Goal: Information Seeking & Learning: Understand process/instructions

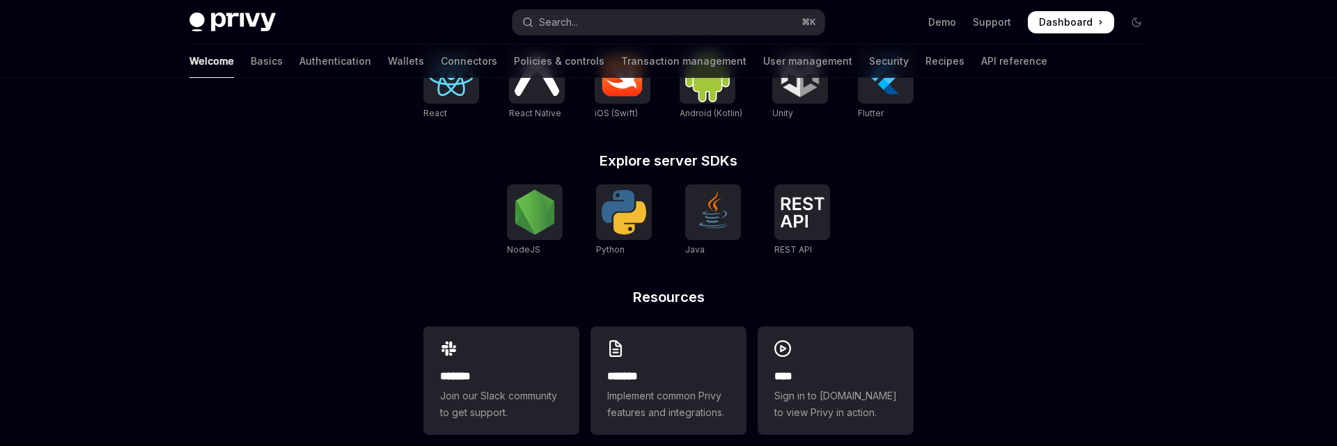
scroll to position [661, 0]
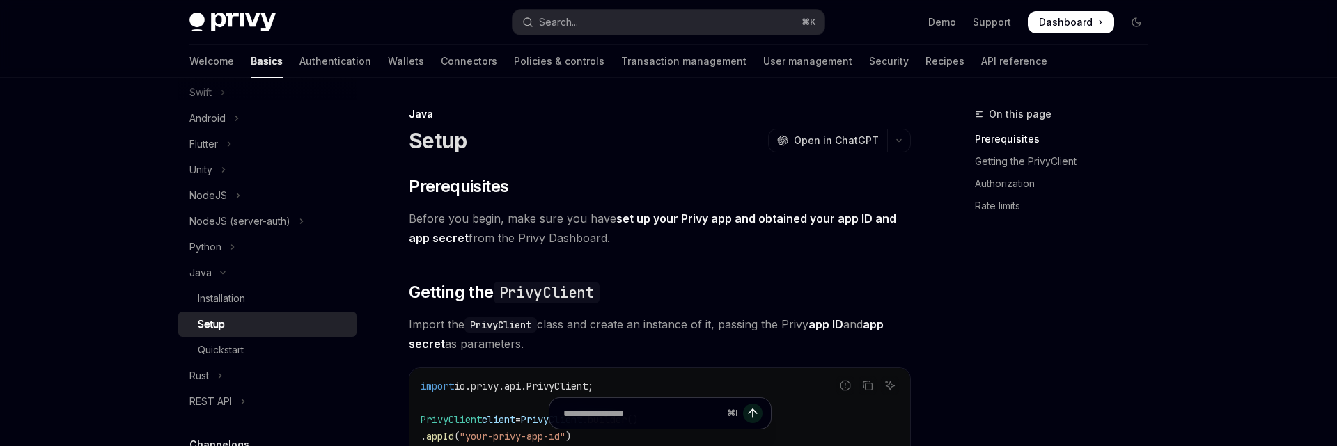
scroll to position [171, 0]
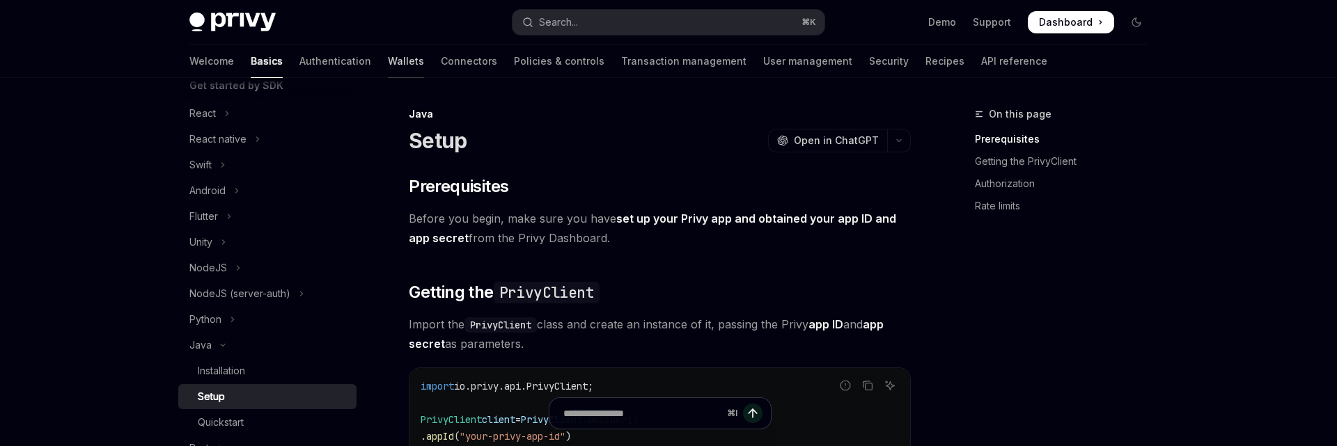
click at [388, 61] on link "Wallets" at bounding box center [406, 61] width 36 height 33
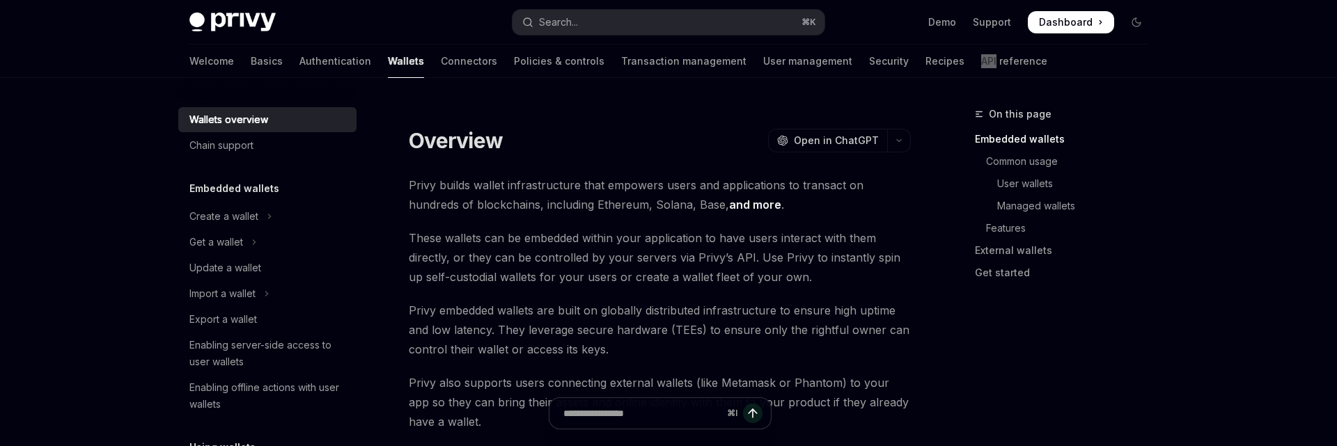
type textarea "*"
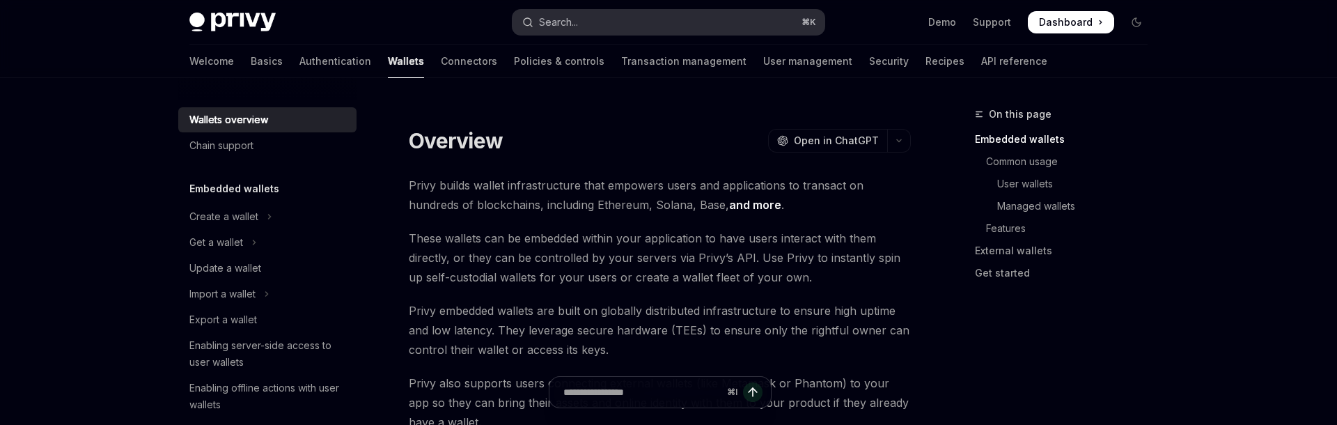
click at [702, 28] on button "Search... ⌘ K" at bounding box center [669, 22] width 312 height 25
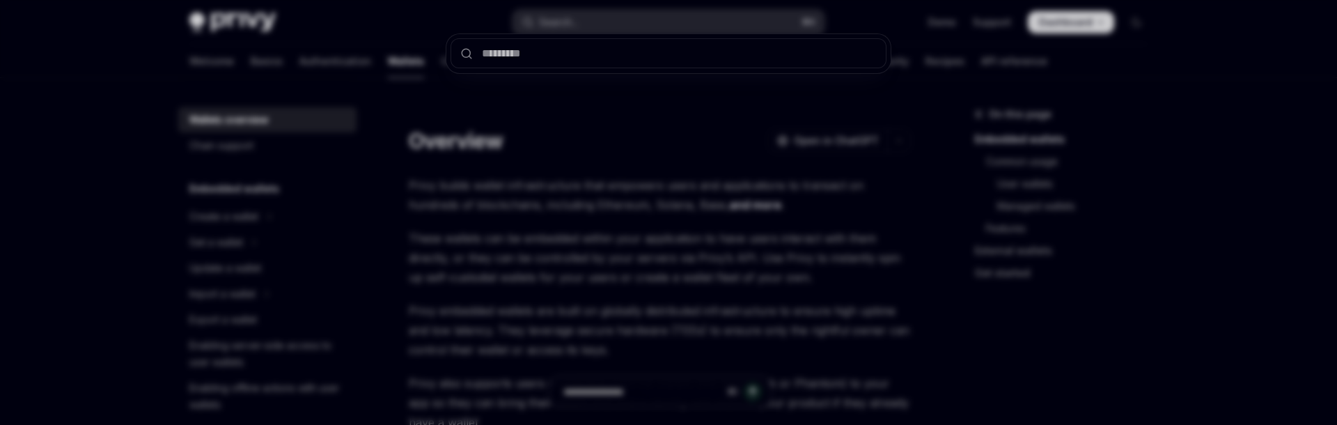
type input "**********"
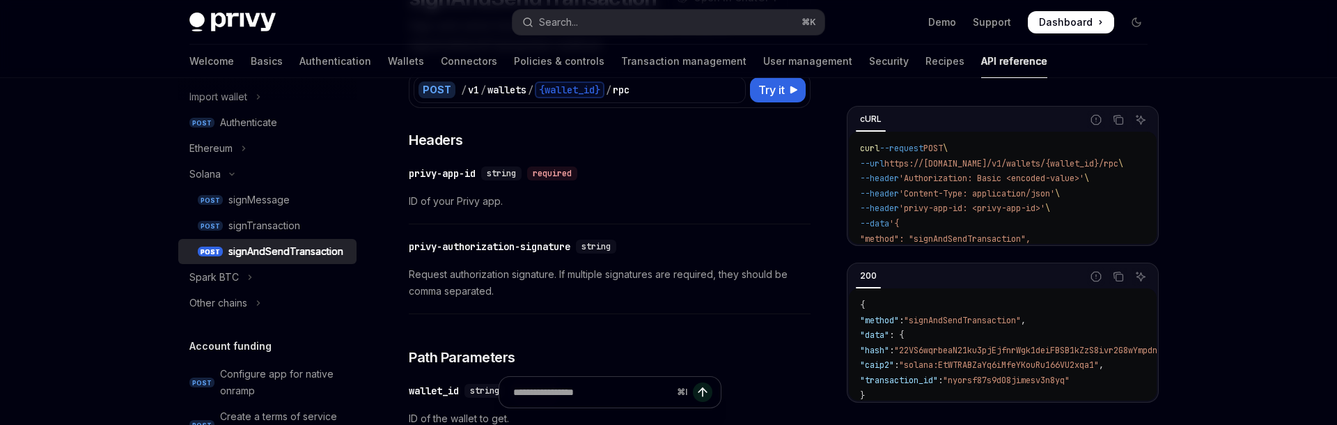
scroll to position [143, 0]
drag, startPoint x: 482, startPoint y: 171, endPoint x: 411, endPoint y: 172, distance: 71.0
click at [411, 172] on div "​ privy-app-id string required" at bounding box center [496, 173] width 174 height 14
copy div "privy-app-id"
click at [286, 232] on div "signTransaction" at bounding box center [264, 225] width 72 height 17
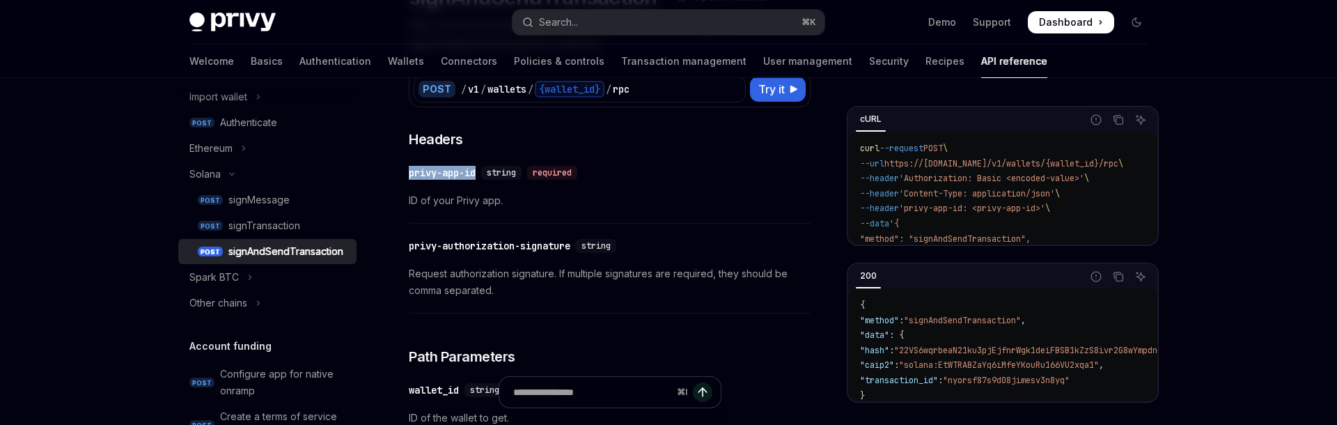
click at [286, 232] on div "signTransaction" at bounding box center [264, 225] width 72 height 17
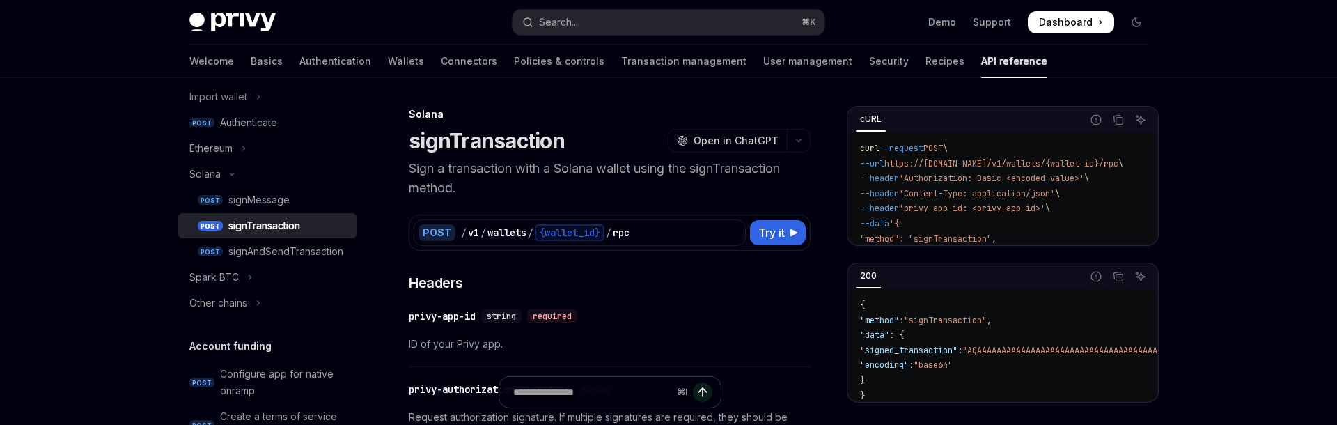
click at [286, 226] on div "signTransaction" at bounding box center [264, 225] width 72 height 17
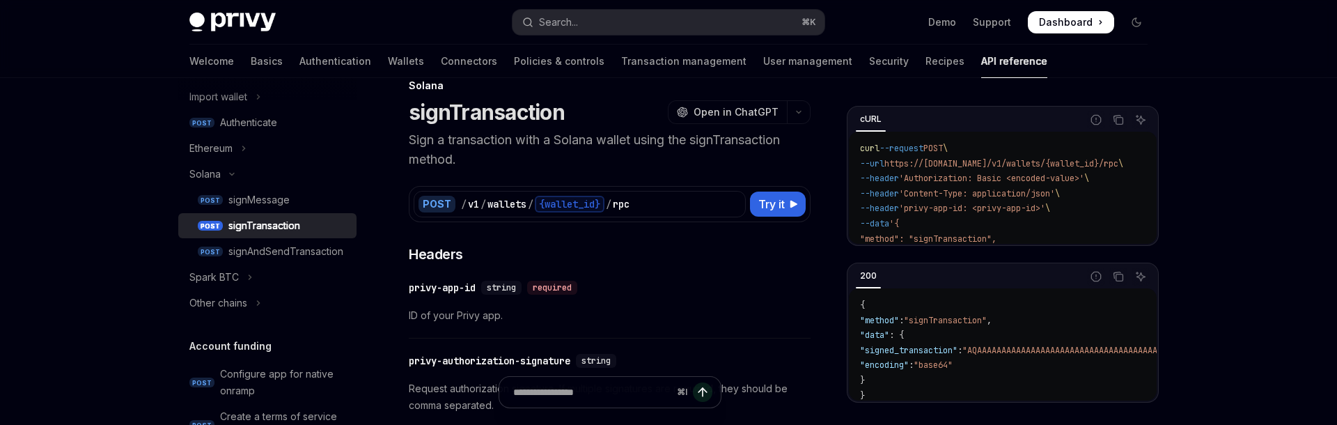
scroll to position [32, 0]
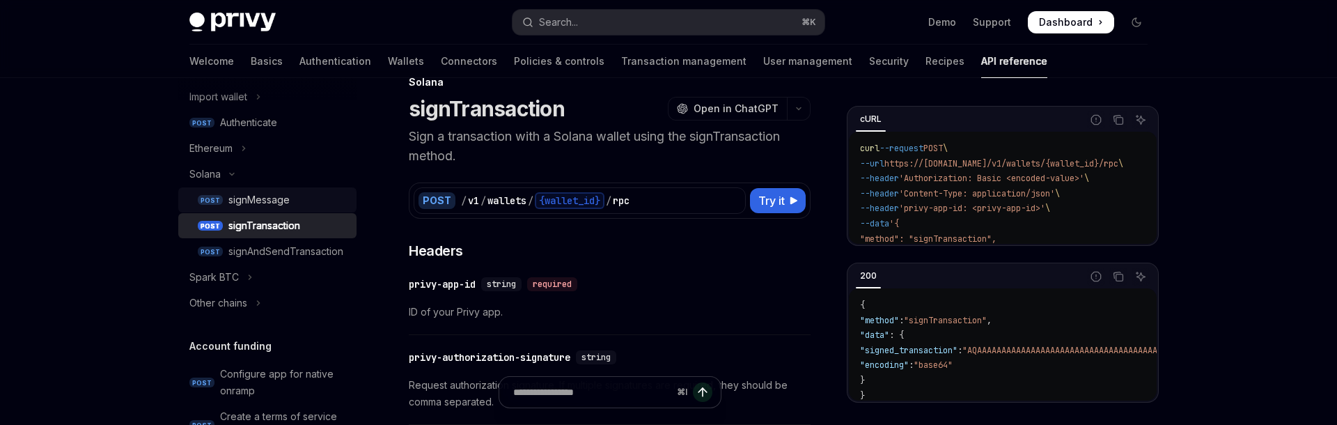
click at [288, 206] on div "signMessage" at bounding box center [258, 200] width 61 height 17
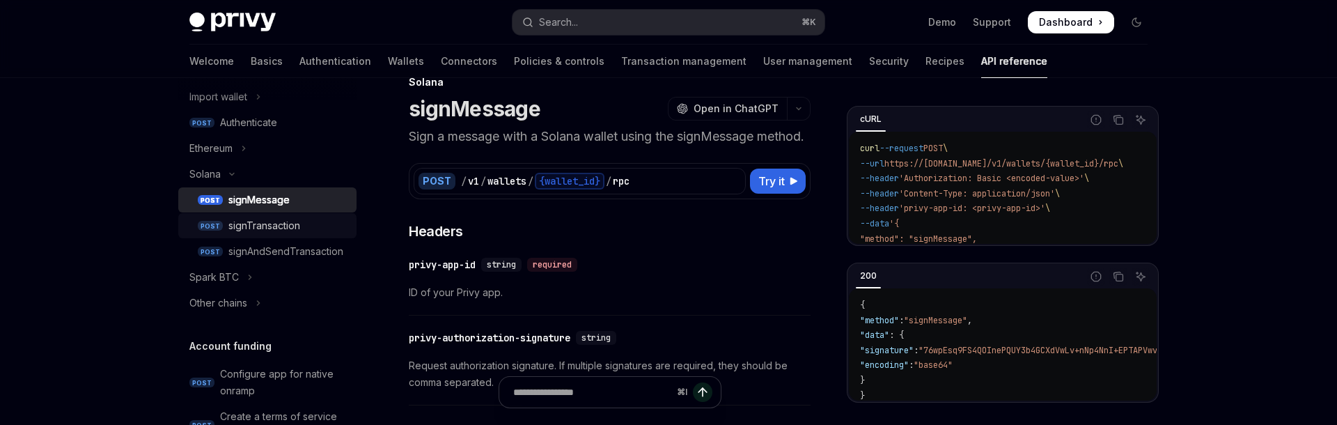
click at [287, 224] on div "signTransaction" at bounding box center [264, 225] width 72 height 17
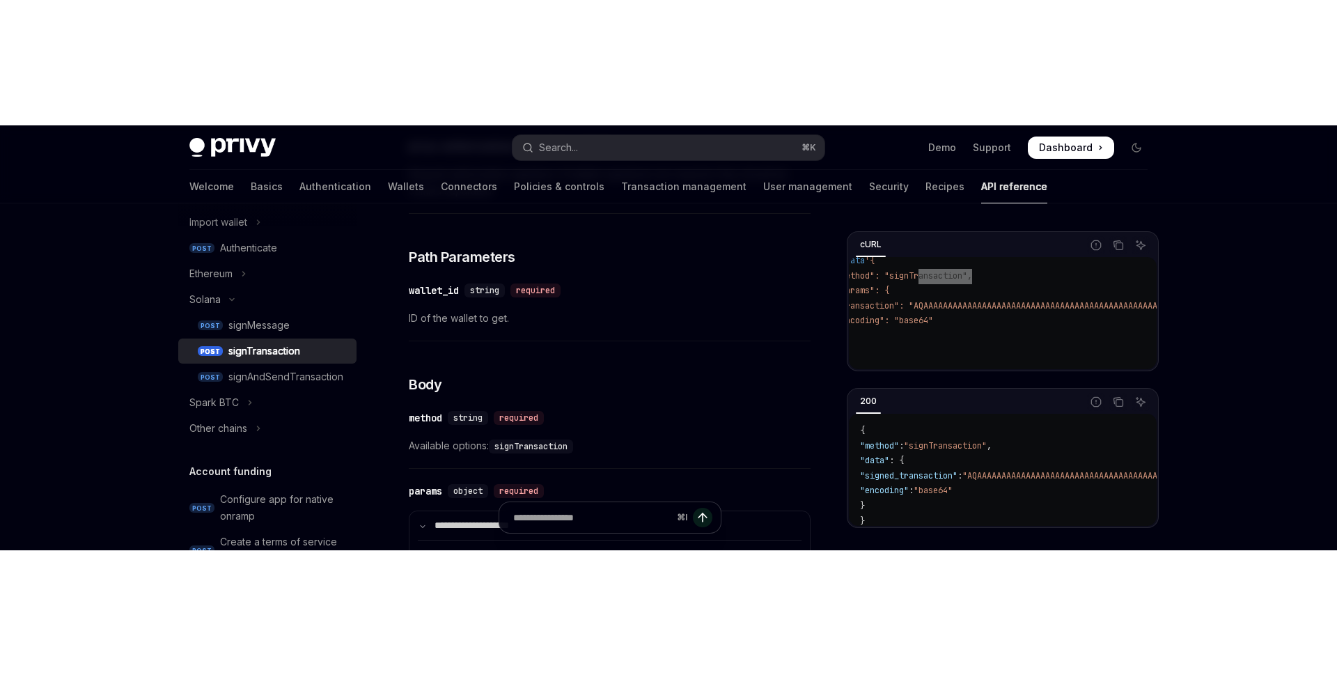
scroll to position [376, 0]
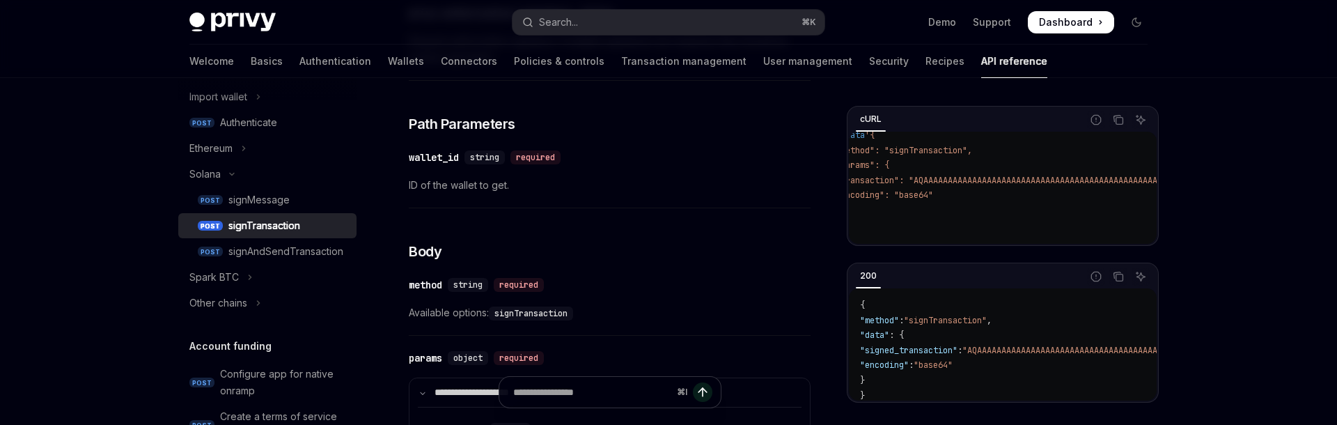
click at [1290, 304] on div "Skip to main content Privy Docs home page Search... ⌘ K Demo Support Dashboard …" at bounding box center [668, 382] width 1337 height 1517
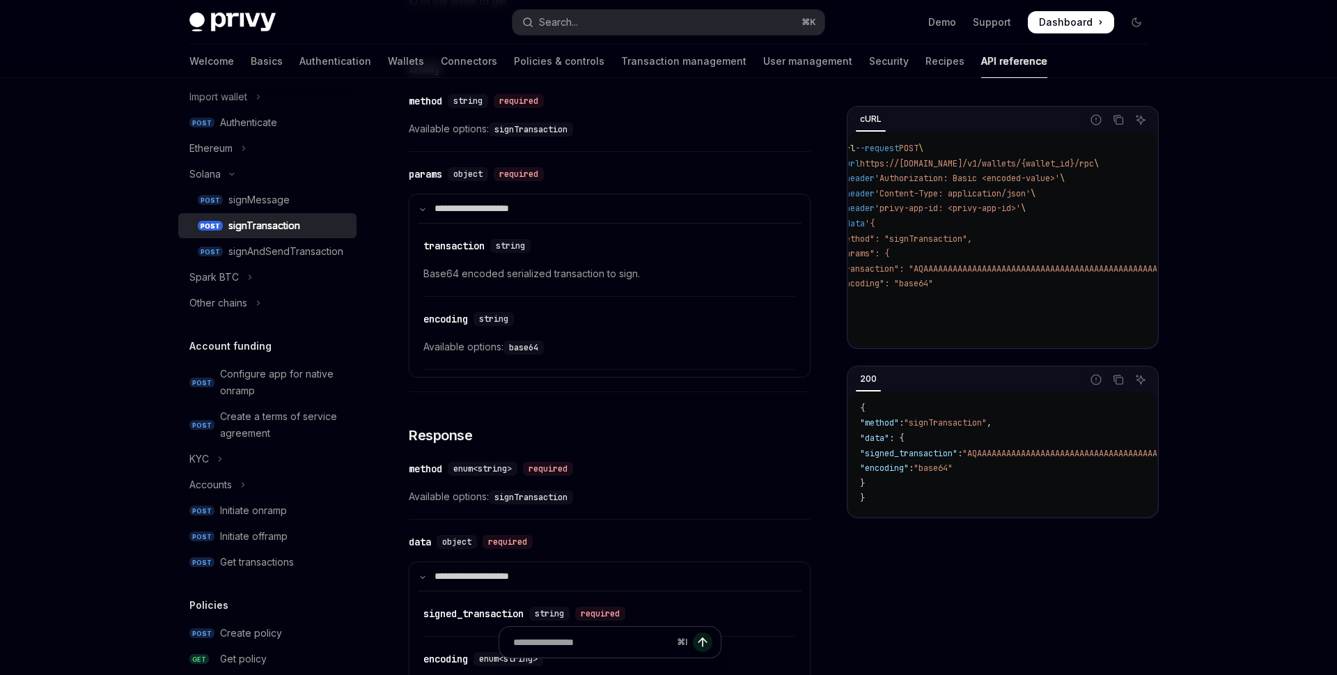
scroll to position [632, 0]
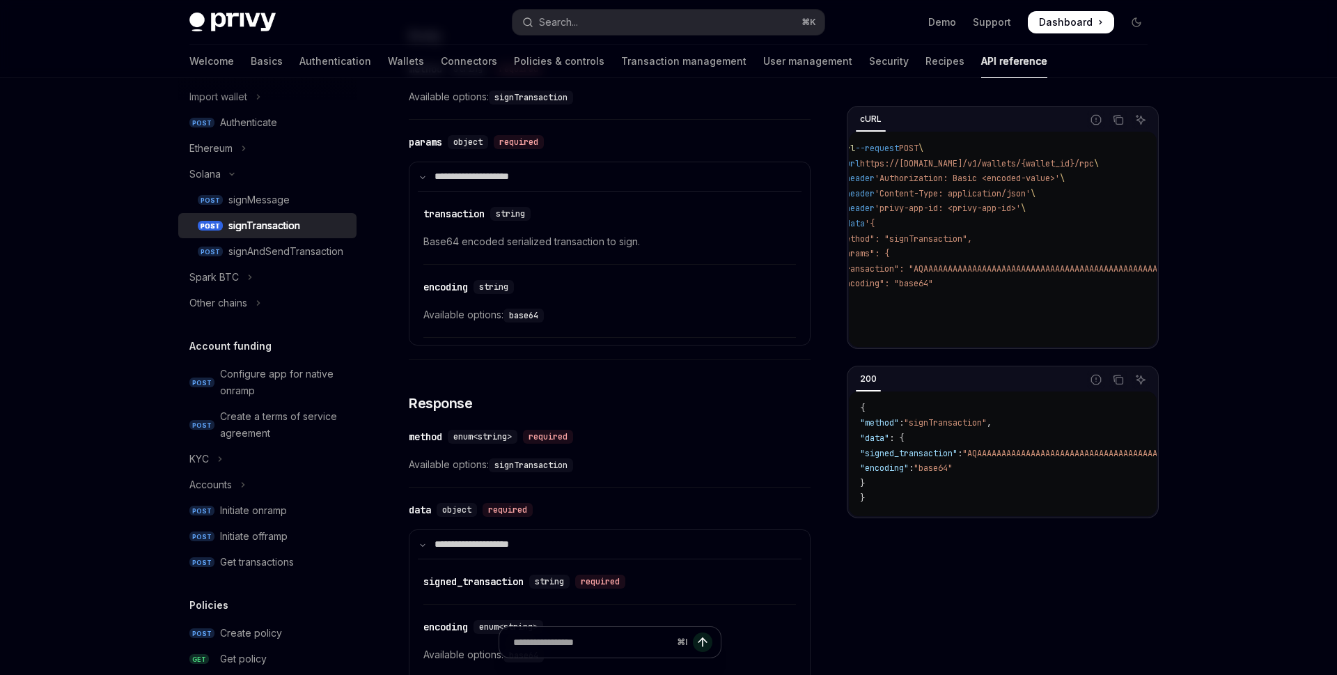
click at [315, 252] on div "signAndSendTransaction" at bounding box center [285, 251] width 115 height 17
click at [321, 251] on div "signAndSendTransaction" at bounding box center [285, 251] width 115 height 17
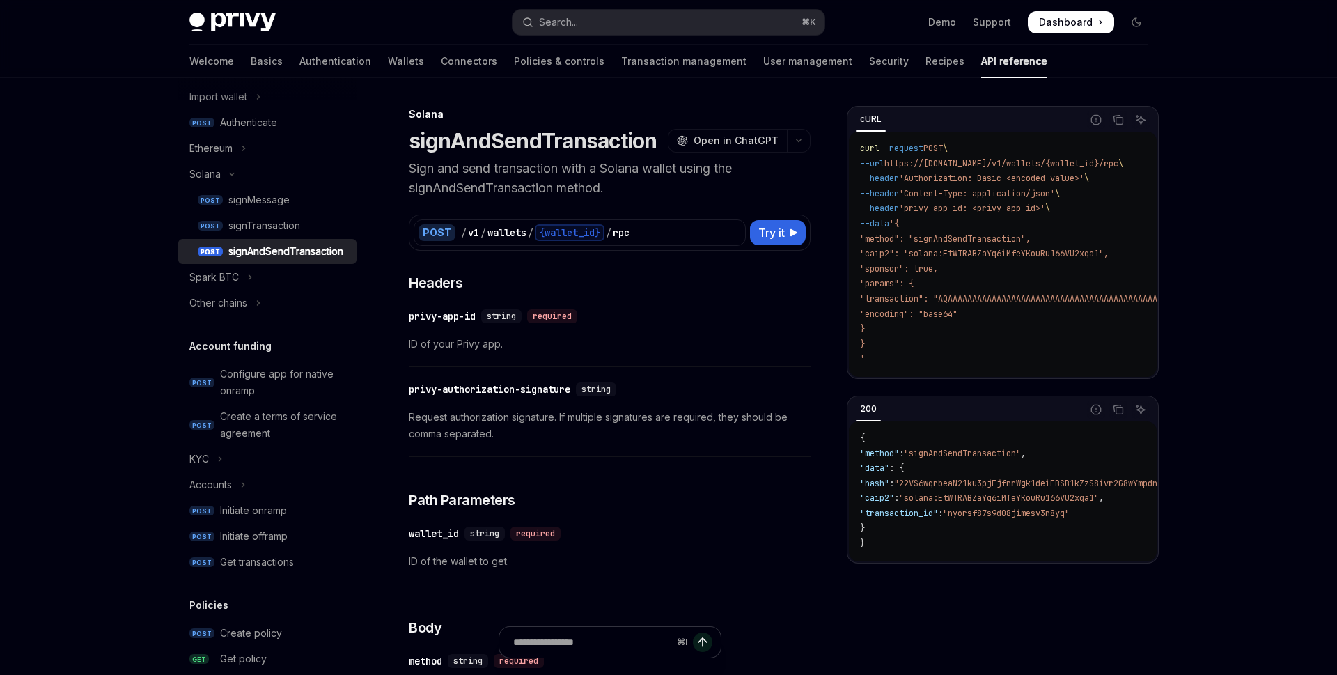
click at [564, 146] on h1 "signAndSendTransaction" at bounding box center [533, 140] width 249 height 25
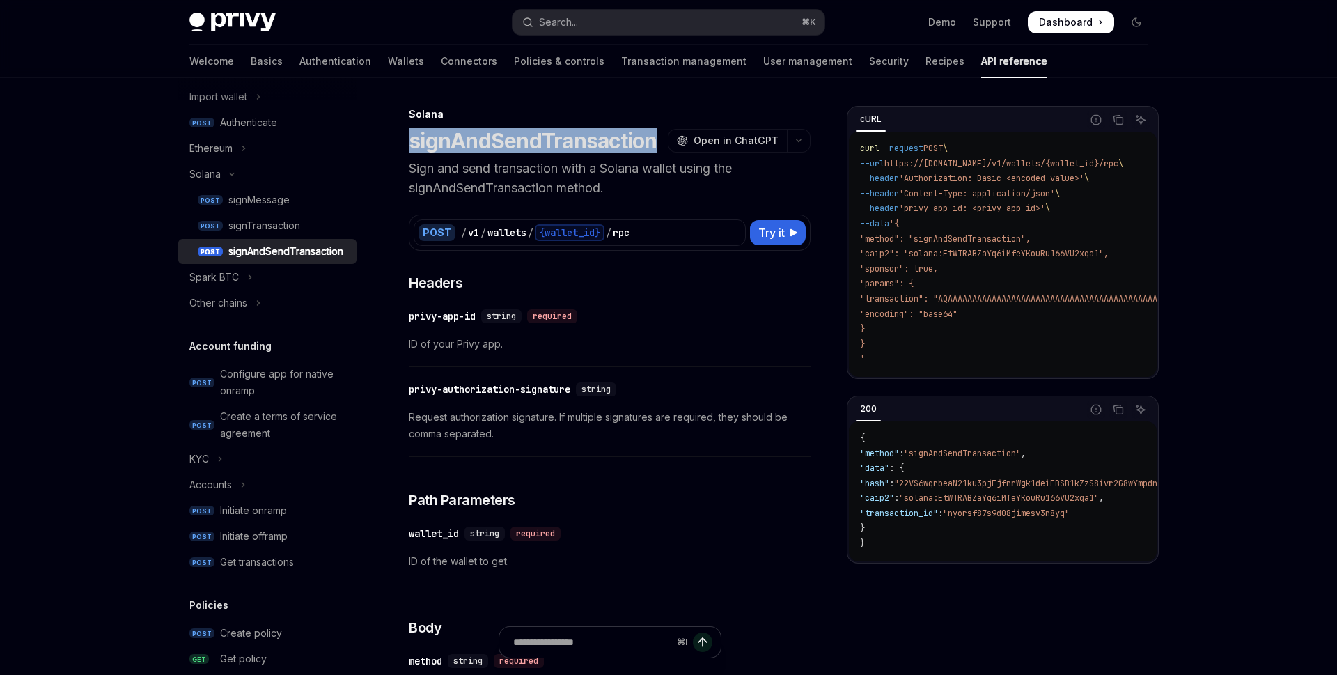
click at [564, 146] on h1 "signAndSendTransaction" at bounding box center [533, 140] width 249 height 25
copy h1 "signAndSendTransaction"
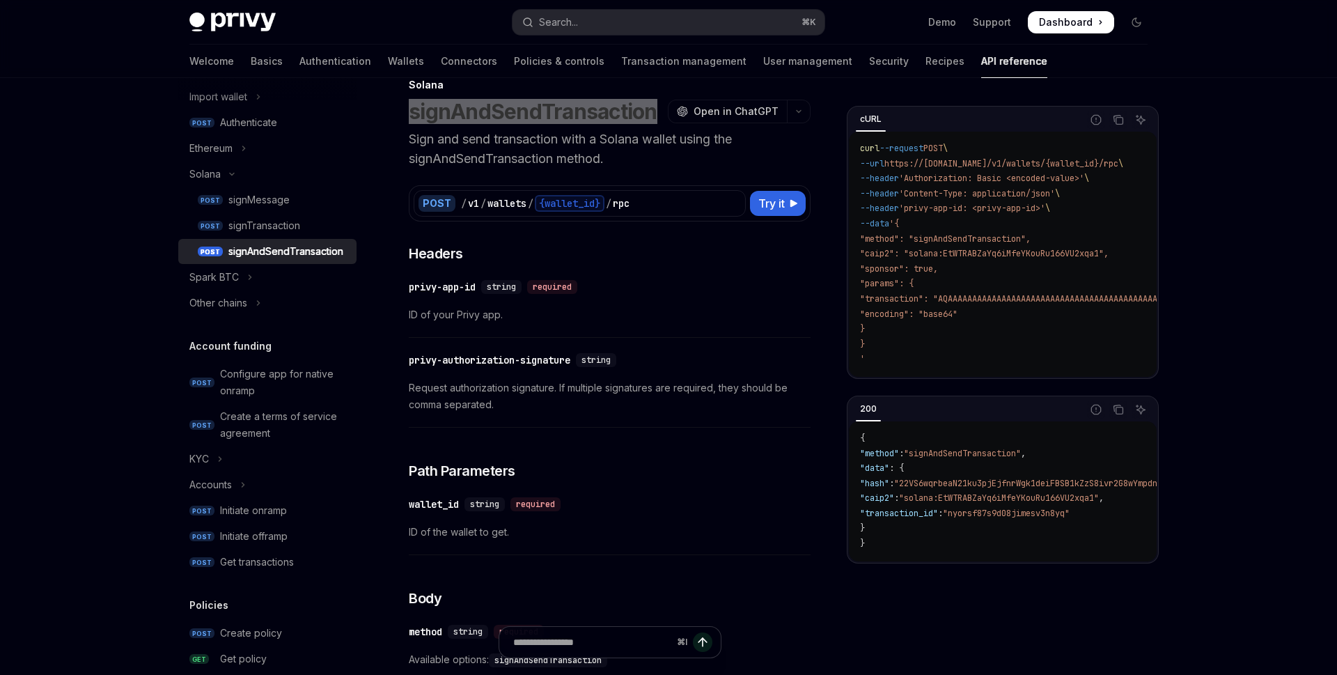
scroll to position [38, 0]
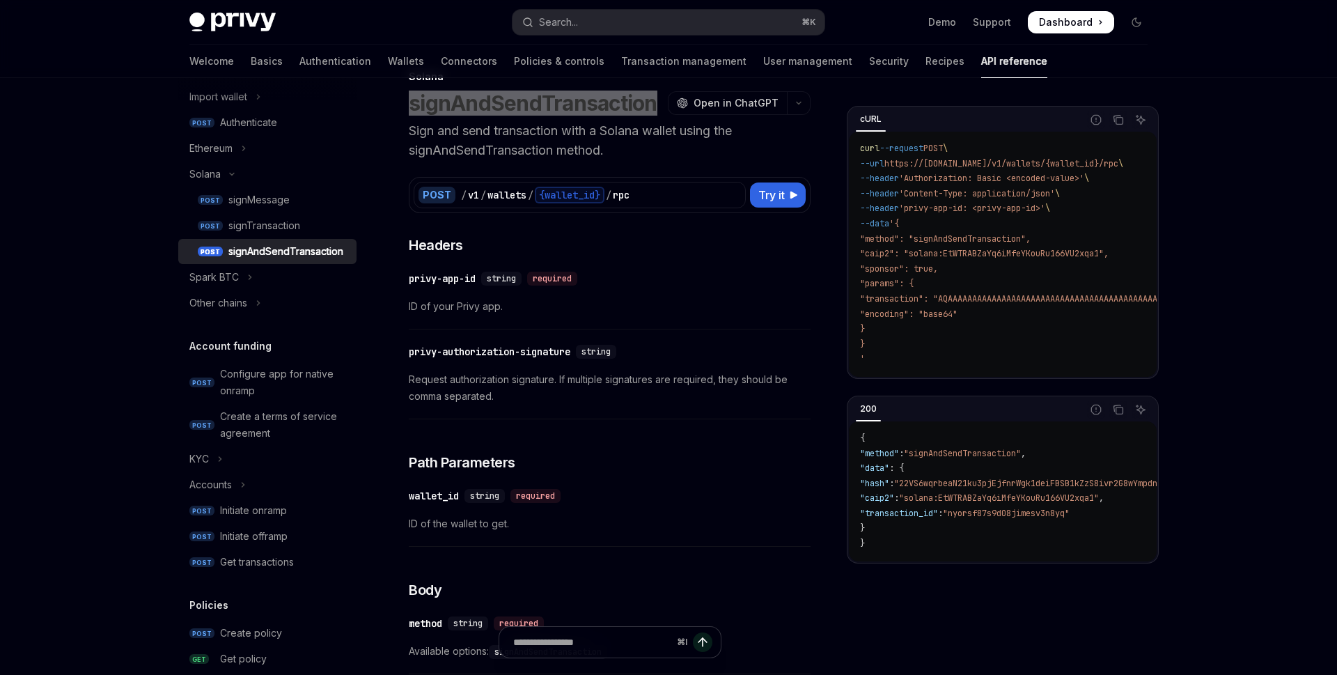
copy h1 "signAndSendTransaction"
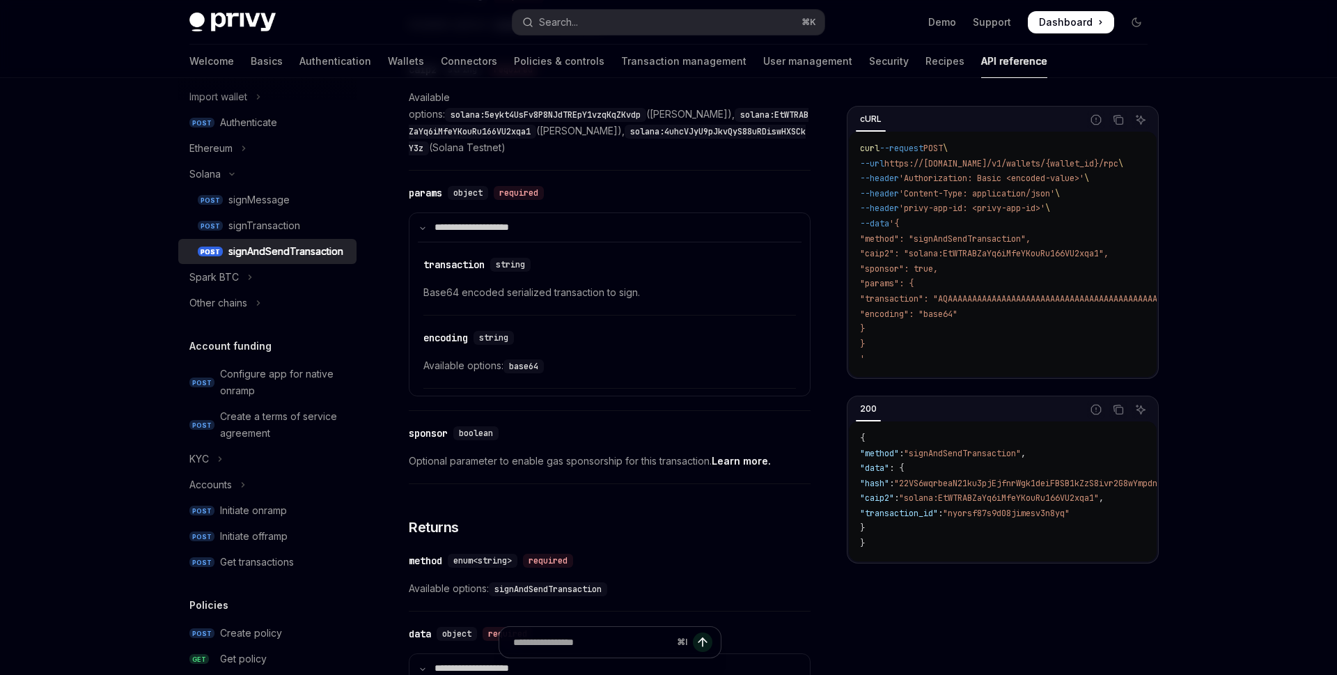
scroll to position [0, 0]
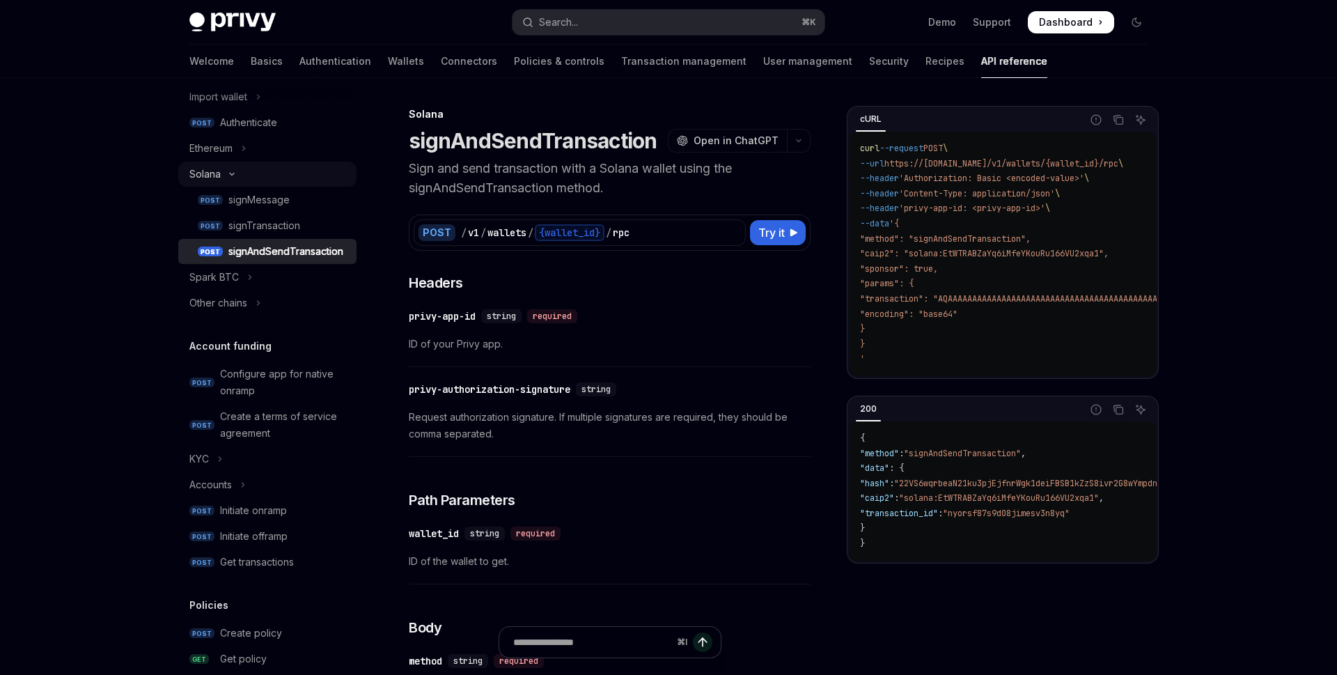
click at [233, 180] on button "Solana" at bounding box center [267, 174] width 178 height 25
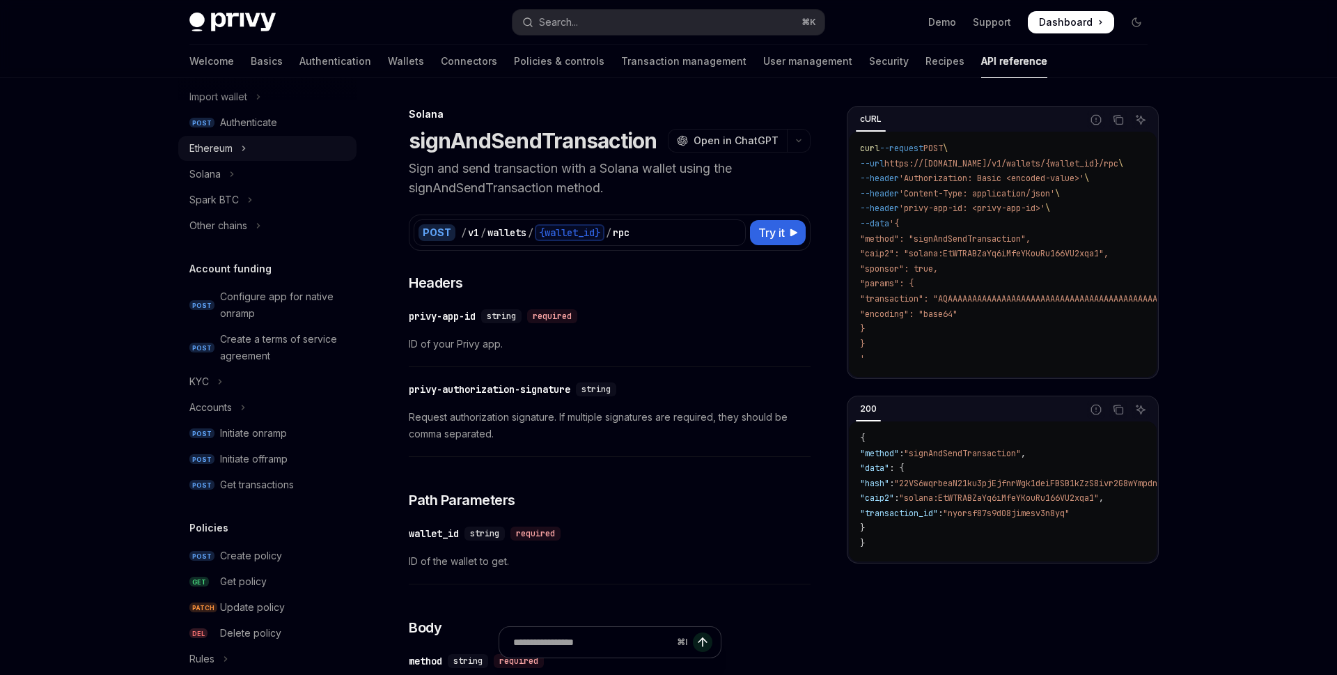
click at [235, 148] on button "Ethereum" at bounding box center [267, 148] width 178 height 25
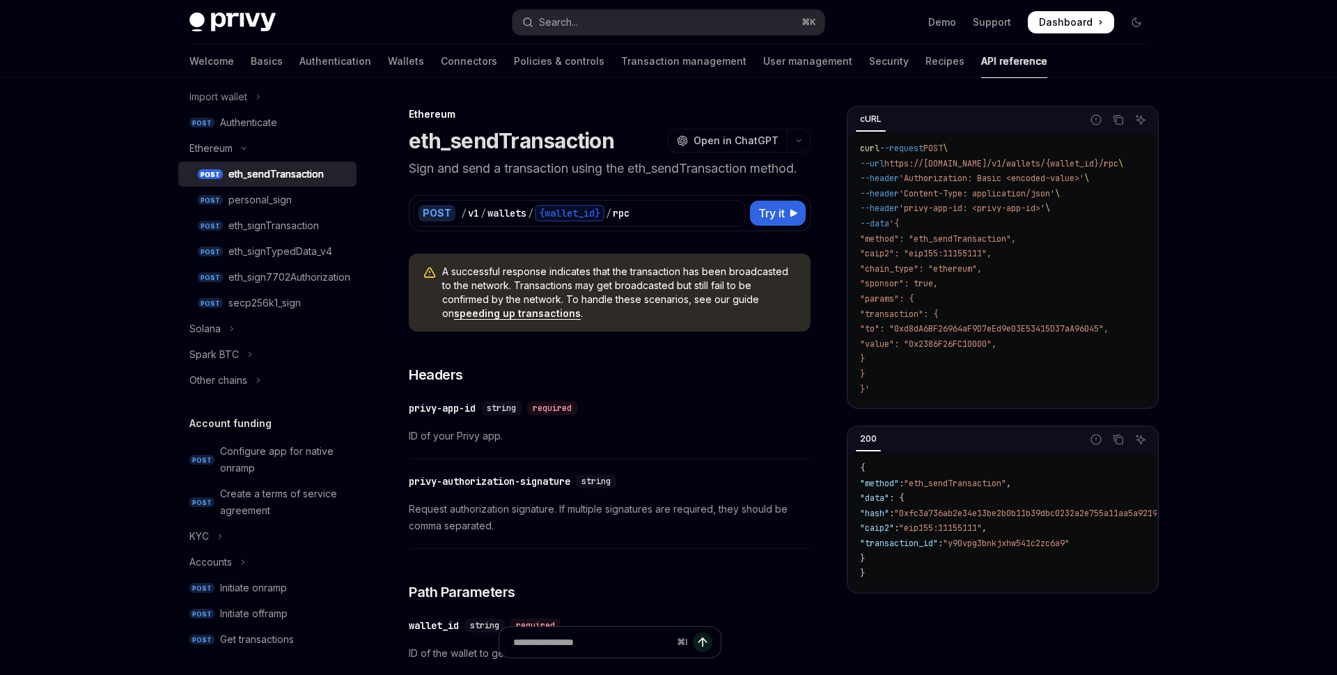
click at [298, 172] on div "eth_sendTransaction" at bounding box center [275, 174] width 95 height 17
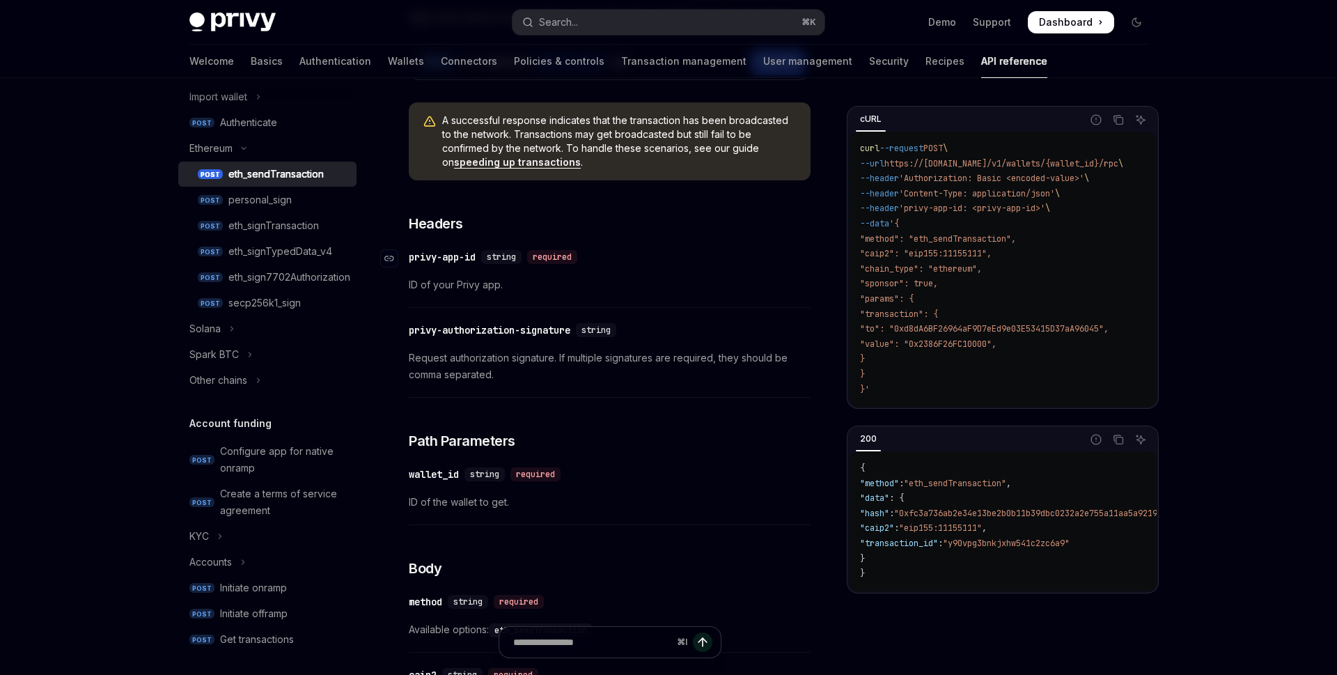
scroll to position [154, 0]
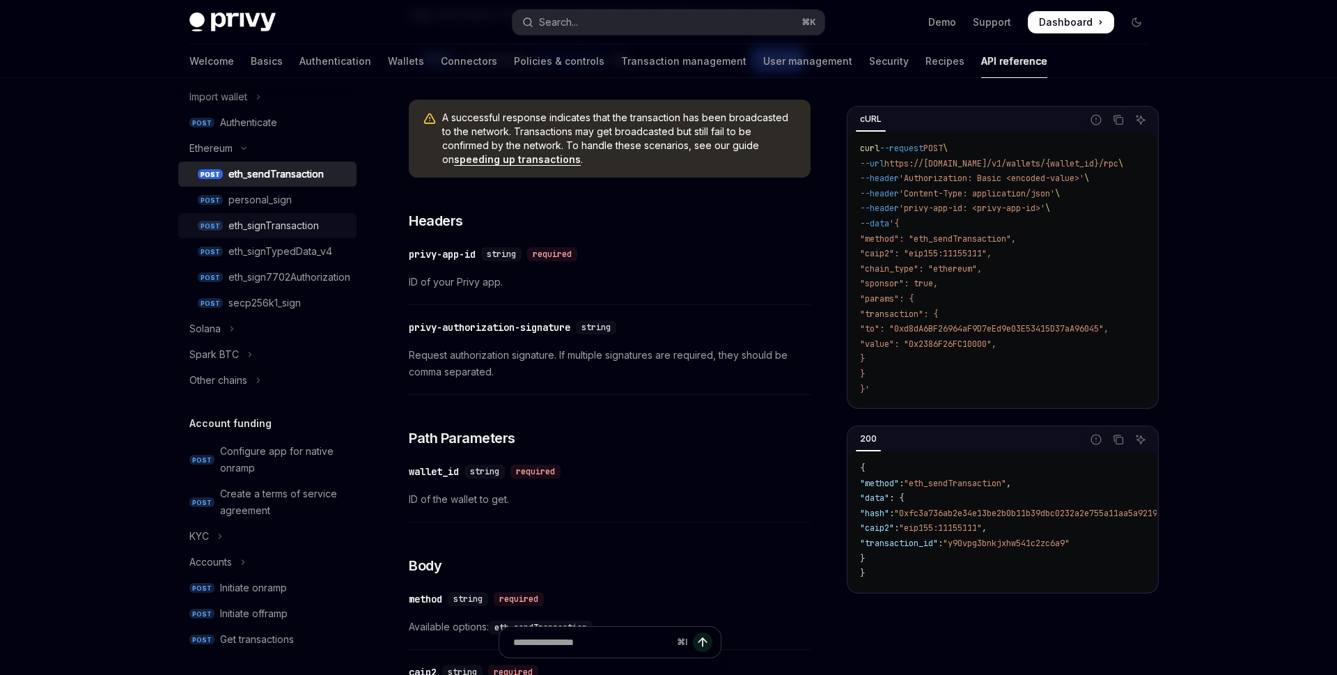
click at [286, 222] on div "eth_signTransaction" at bounding box center [273, 225] width 91 height 17
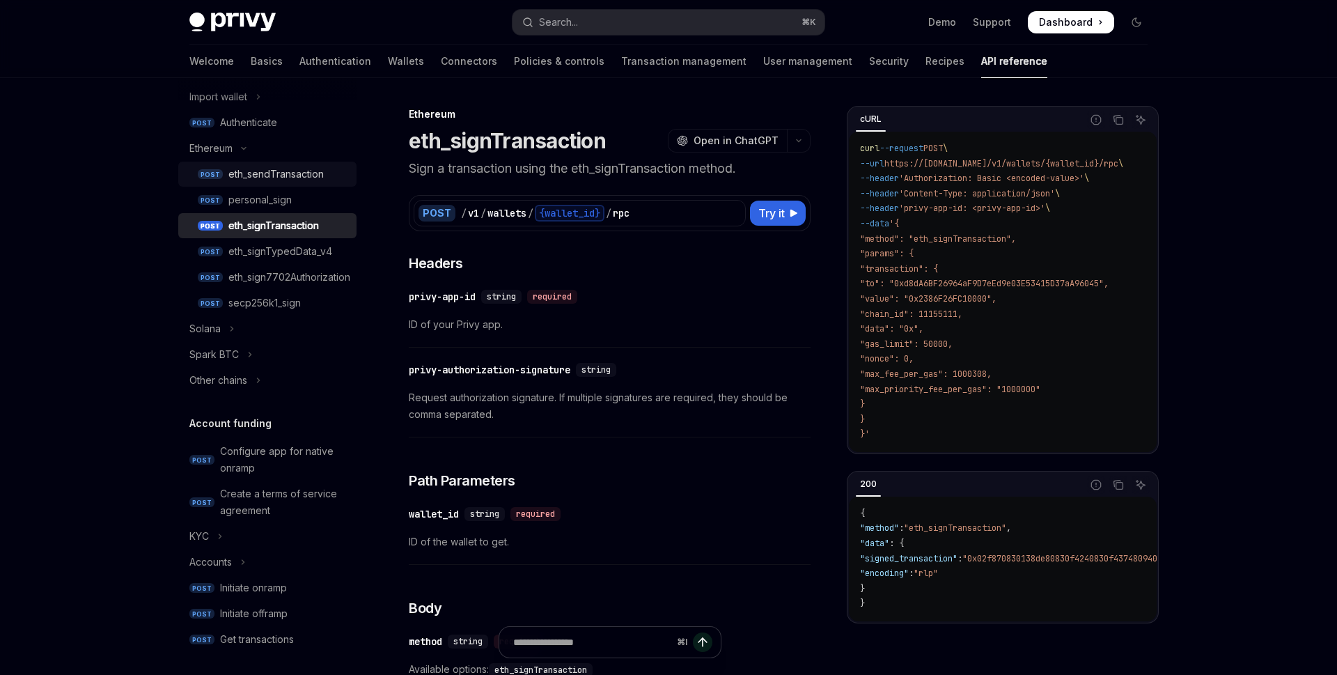
click at [307, 175] on div "eth_sendTransaction" at bounding box center [275, 174] width 95 height 17
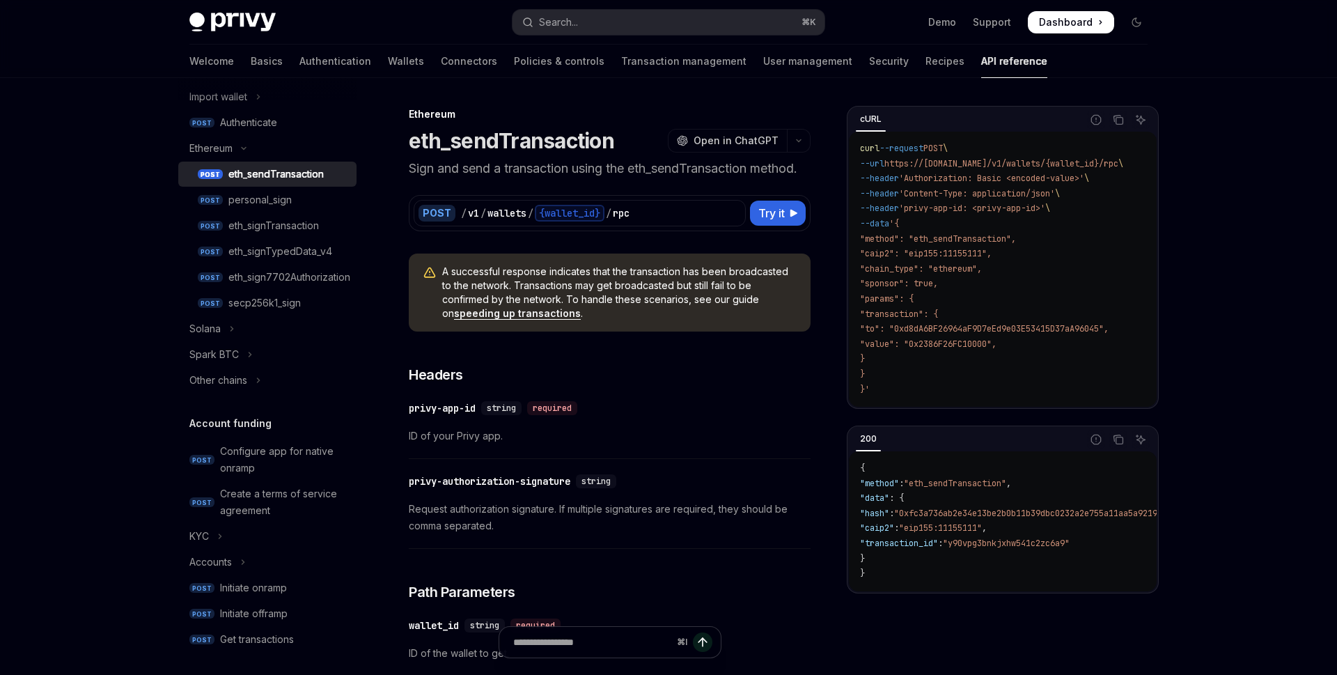
click at [306, 175] on div "eth_sendTransaction" at bounding box center [275, 174] width 95 height 17
click at [302, 223] on div "eth_signTransaction" at bounding box center [273, 225] width 91 height 17
click at [283, 222] on div "eth_signTransaction" at bounding box center [273, 225] width 91 height 17
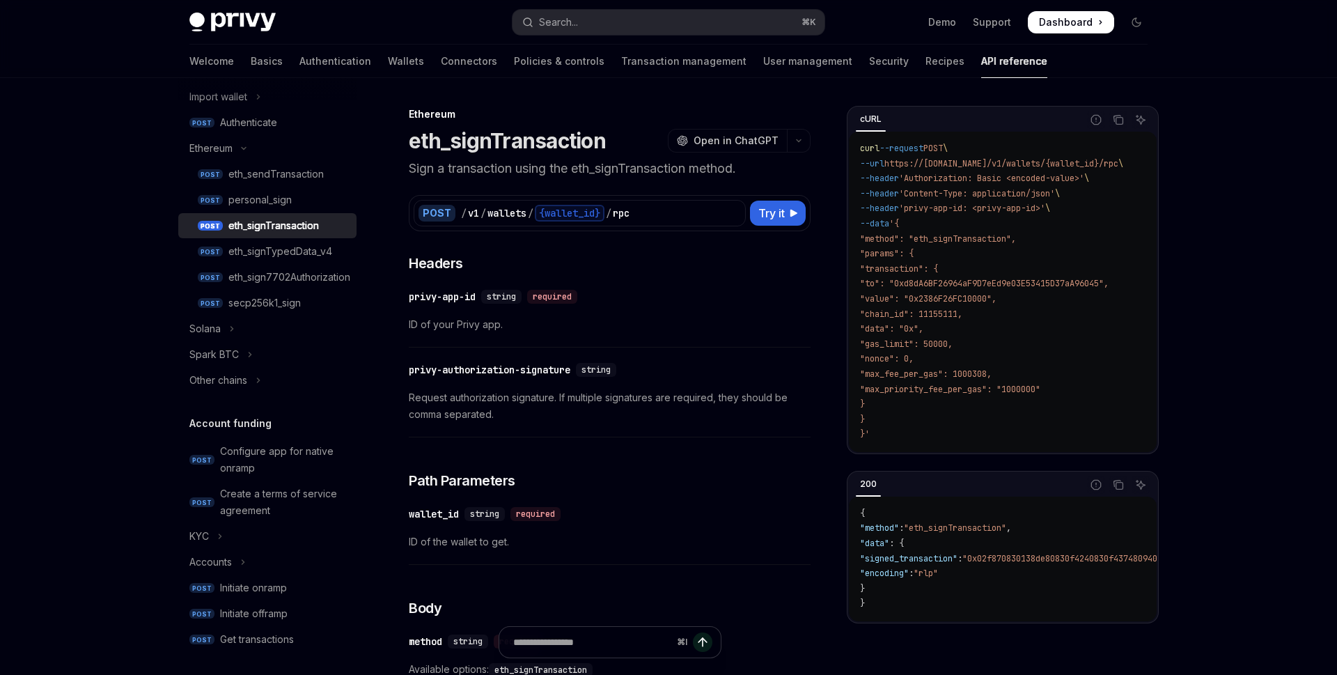
click at [283, 225] on div "eth_signTransaction" at bounding box center [273, 225] width 91 height 17
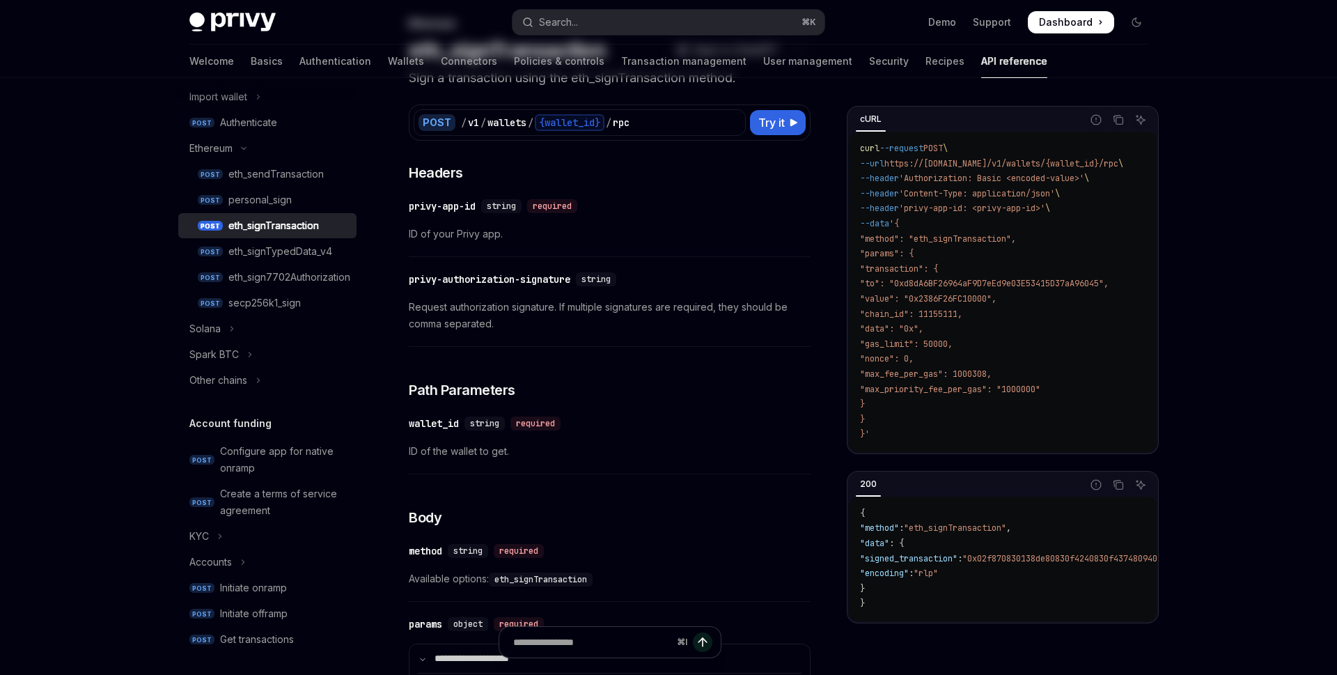
type textarea "*"
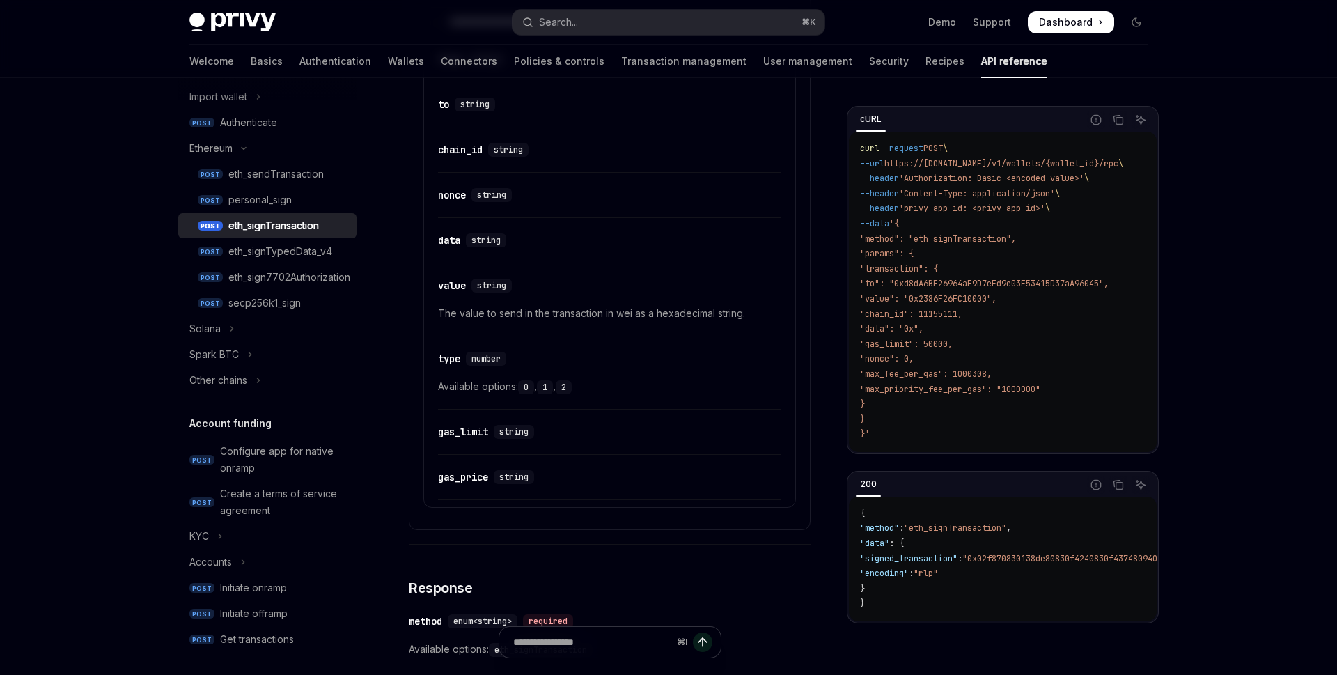
scroll to position [796, 0]
copy code ""transaction": { "to": "0xd8dA6BF26964aF9D7eEd9e03E53415D37aA96045", "value": "…"
drag, startPoint x: 879, startPoint y: 263, endPoint x: 925, endPoint y: 400, distance: 144.7
click at [925, 400] on code "curl --request POST \ --url https://[DOMAIN_NAME]/v1/wallets/{wallet_id}/rpc \ …" at bounding box center [1008, 291] width 297 height 301
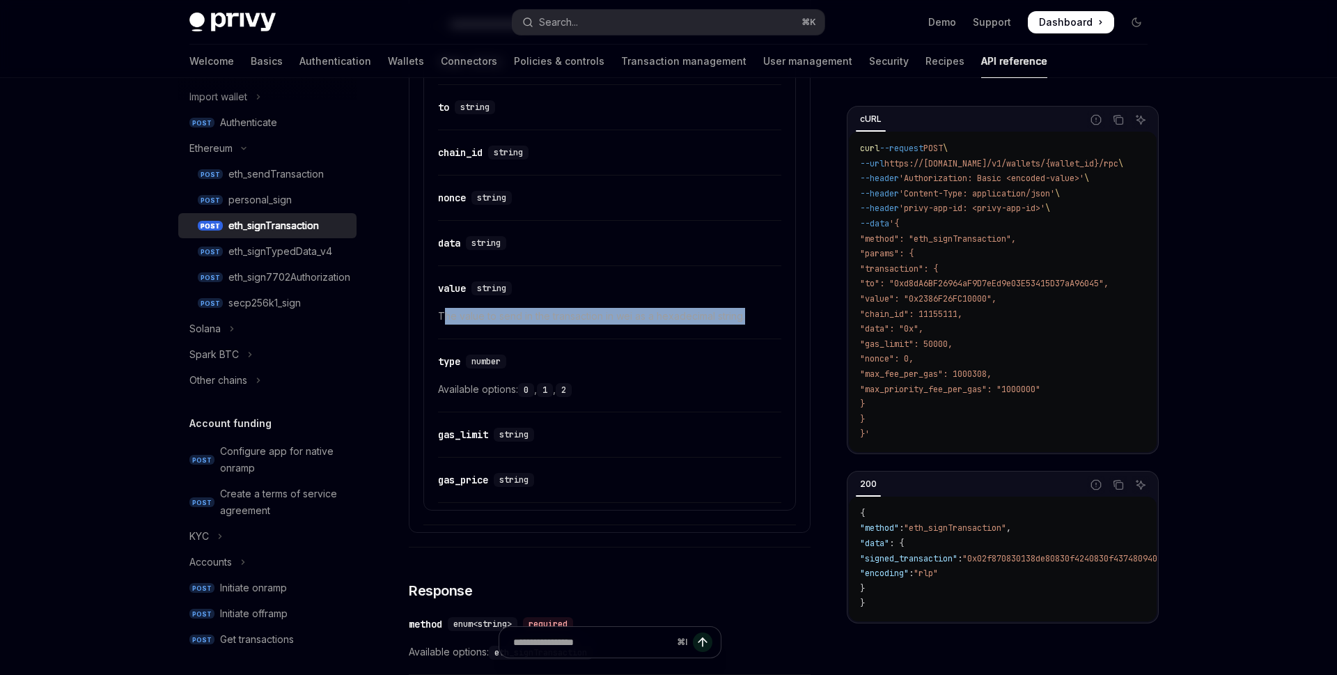
drag, startPoint x: 444, startPoint y: 319, endPoint x: 767, endPoint y: 319, distance: 323.1
click at [767, 319] on span "The value to send in the transaction in wei as a hexadecimal string." at bounding box center [609, 316] width 343 height 17
drag, startPoint x: 431, startPoint y: 316, endPoint x: 760, endPoint y: 315, distance: 329.4
click at [760, 315] on details "**********" at bounding box center [609, 260] width 373 height 501
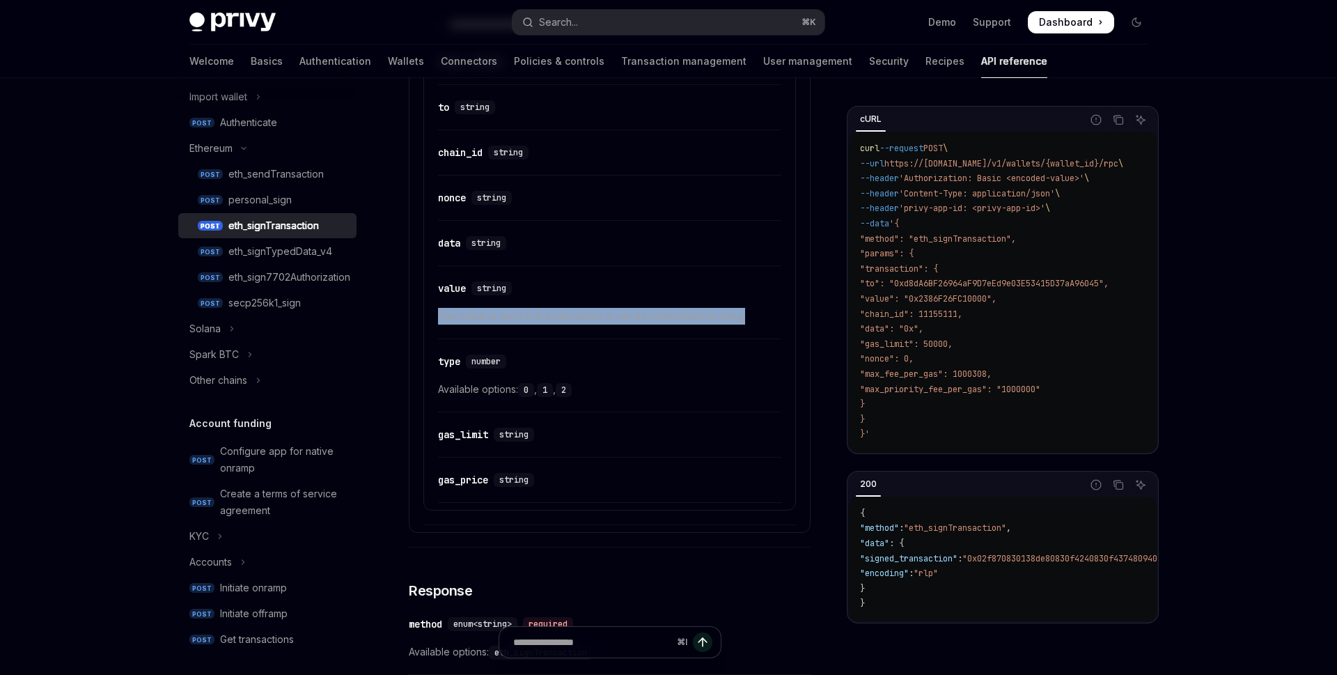
copy span "The value to send in the transaction in wei as a hexadecimal string."
drag, startPoint x: 879, startPoint y: 265, endPoint x: 943, endPoint y: 398, distance: 147.0
click at [943, 398] on code "curl --request POST \ --url https://[DOMAIN_NAME]/v1/wallets/{wallet_id}/rpc \ …" at bounding box center [1008, 291] width 297 height 301
copy code ""transaction": { "to": "0xd8dA6BF26964aF9D7eEd9e03E53415D37aA96045", "value": "…"
click at [247, 328] on button "Solana" at bounding box center [267, 328] width 178 height 25
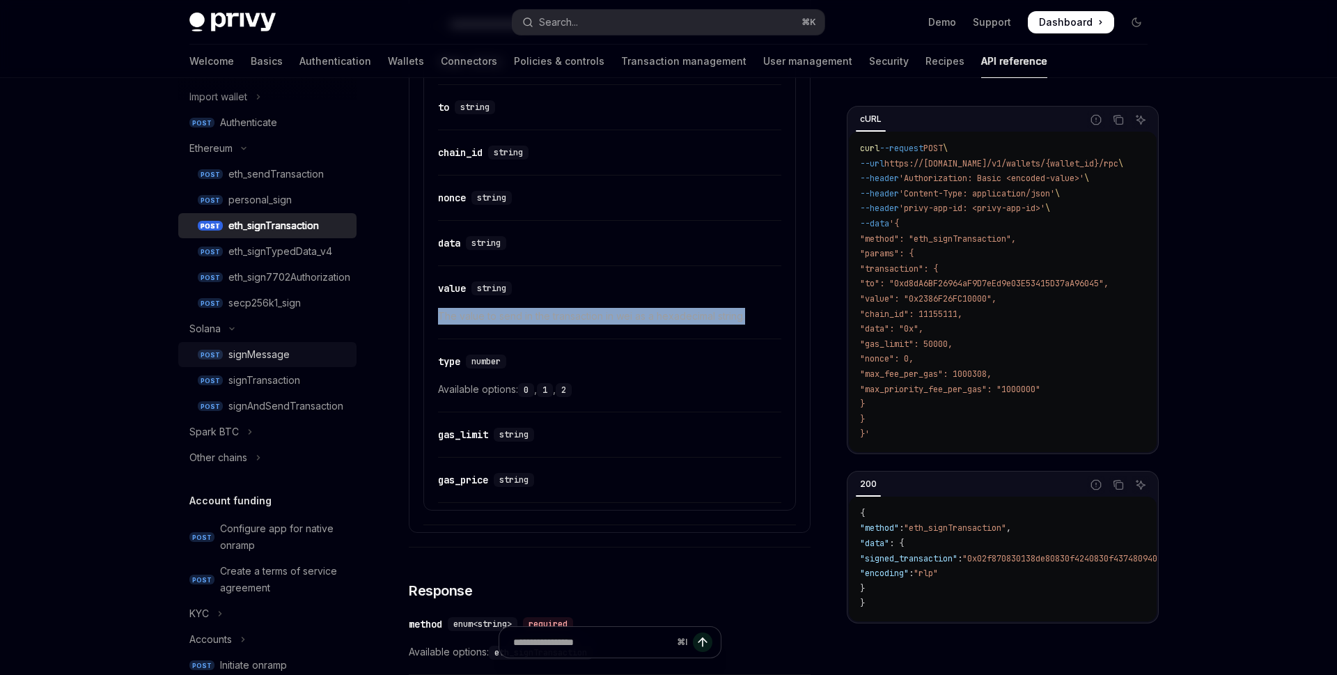
click at [265, 352] on div "signMessage" at bounding box center [258, 354] width 61 height 17
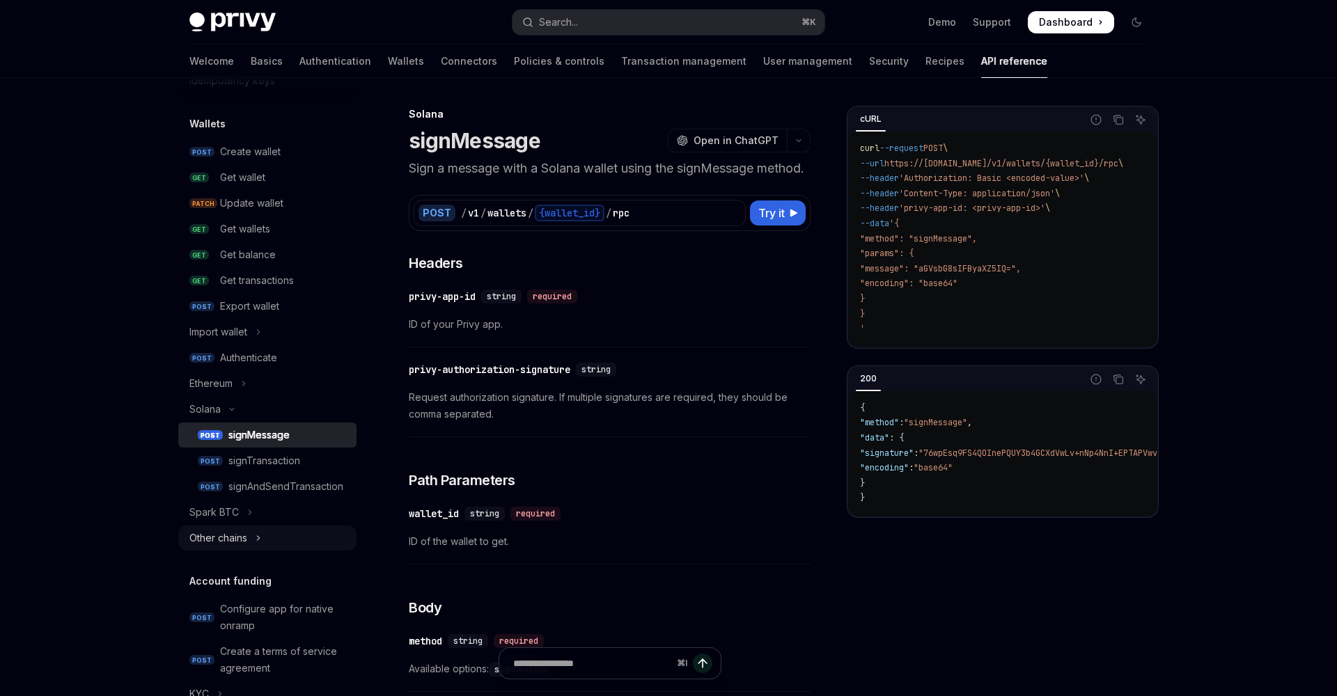
scroll to position [104, 0]
click at [233, 414] on icon "Toggle Solana section" at bounding box center [232, 413] width 17 height 6
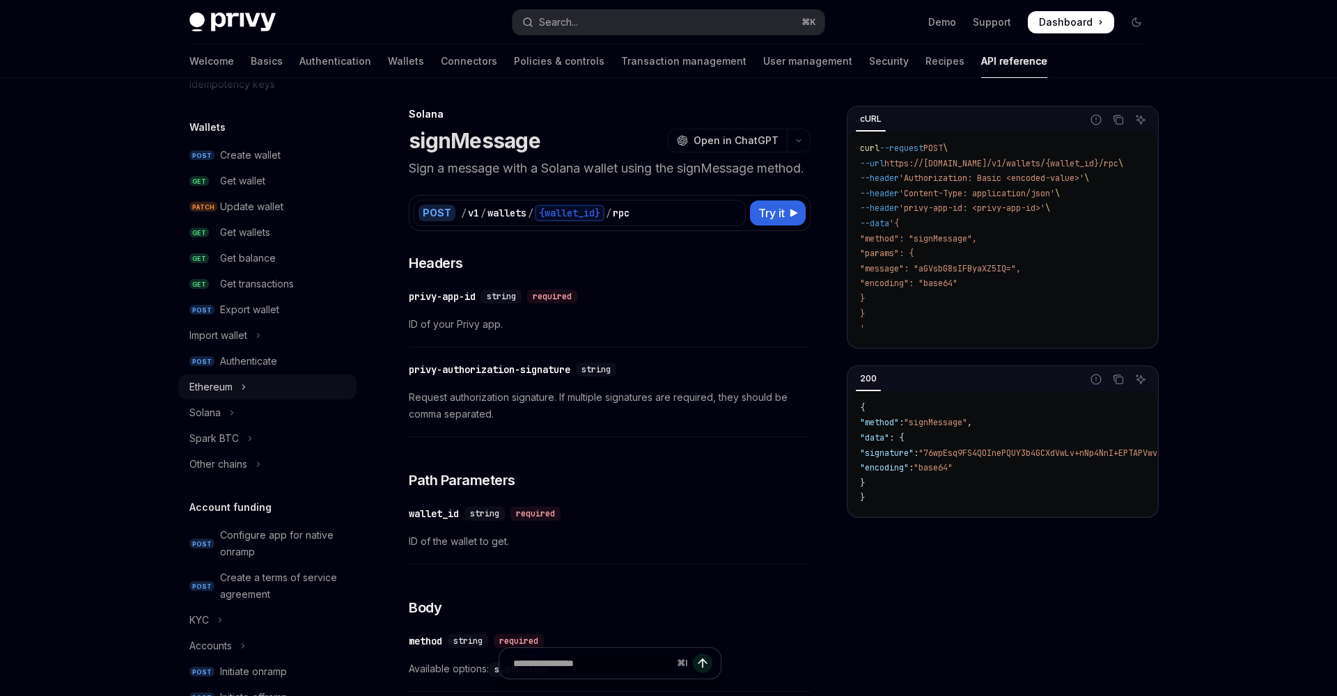
click at [234, 386] on button "Ethereum" at bounding box center [267, 387] width 178 height 25
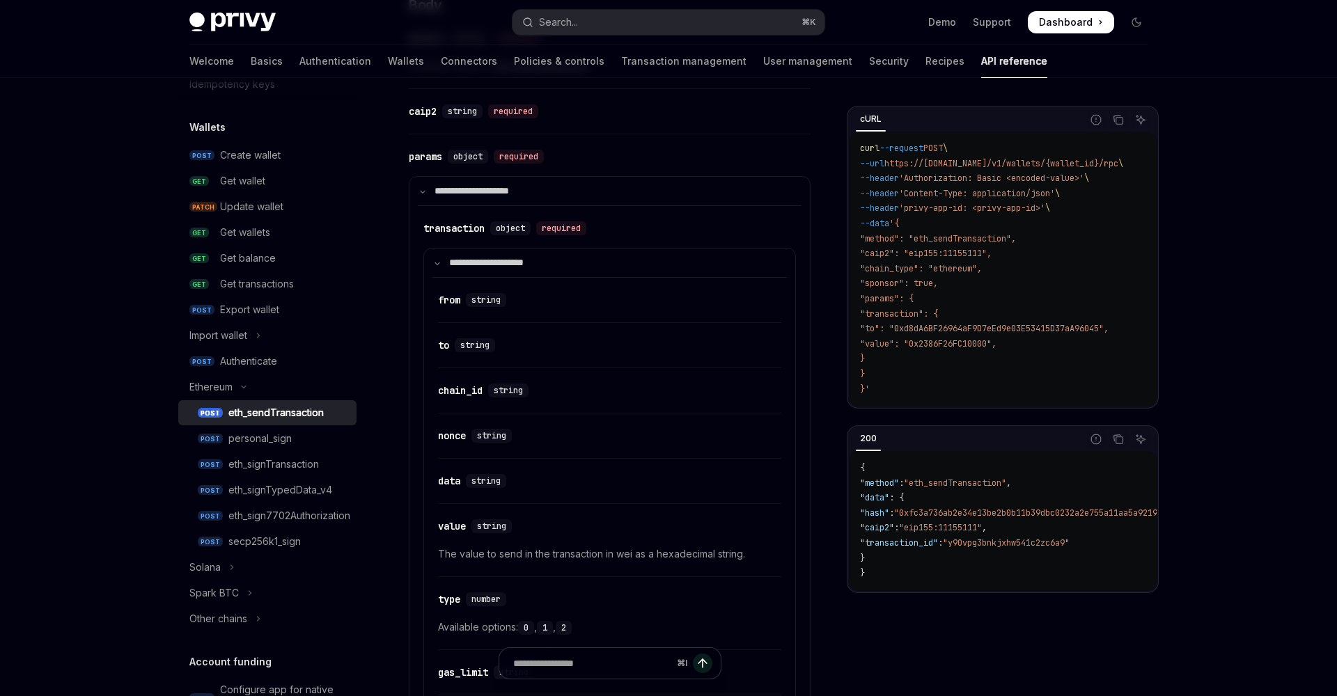
scroll to position [687, 0]
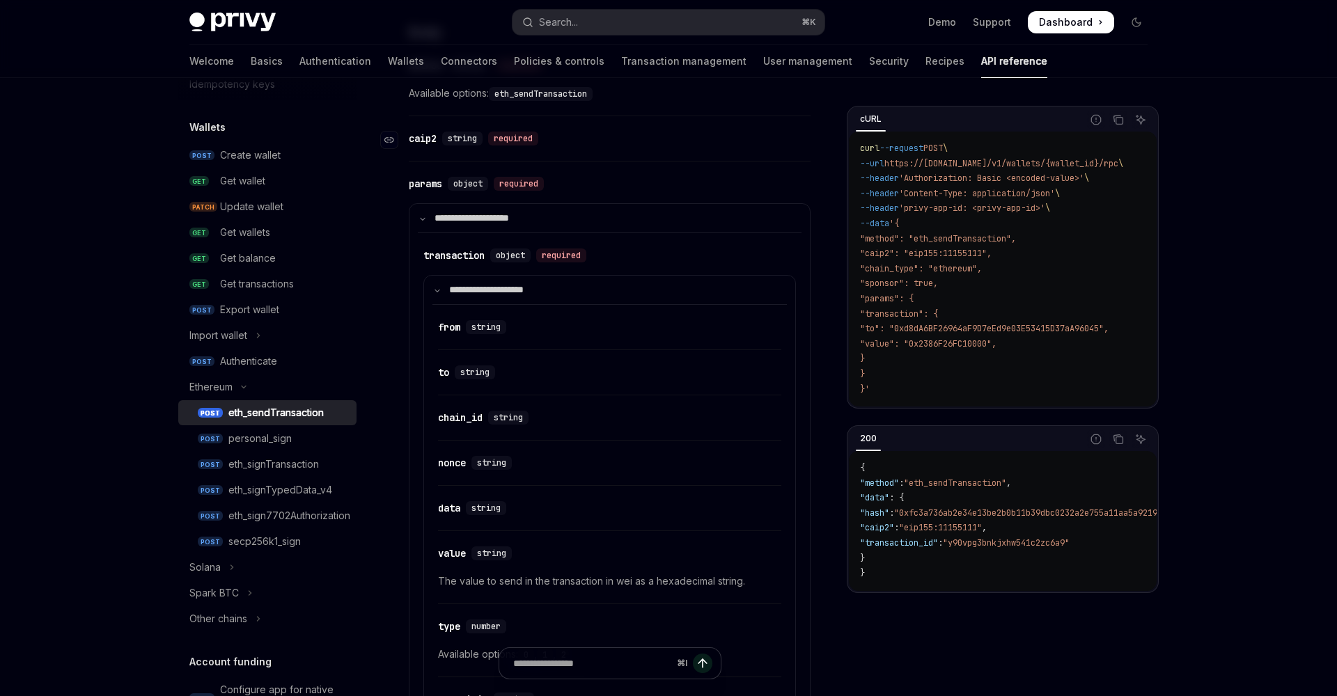
click at [455, 135] on span "string" at bounding box center [462, 138] width 29 height 11
click at [478, 176] on div "​ params object required" at bounding box center [603, 183] width 388 height 17
click at [517, 127] on div "​ caip2 string required" at bounding box center [610, 142] width 402 height 38
click at [540, 217] on summary "**********" at bounding box center [609, 218] width 400 height 29
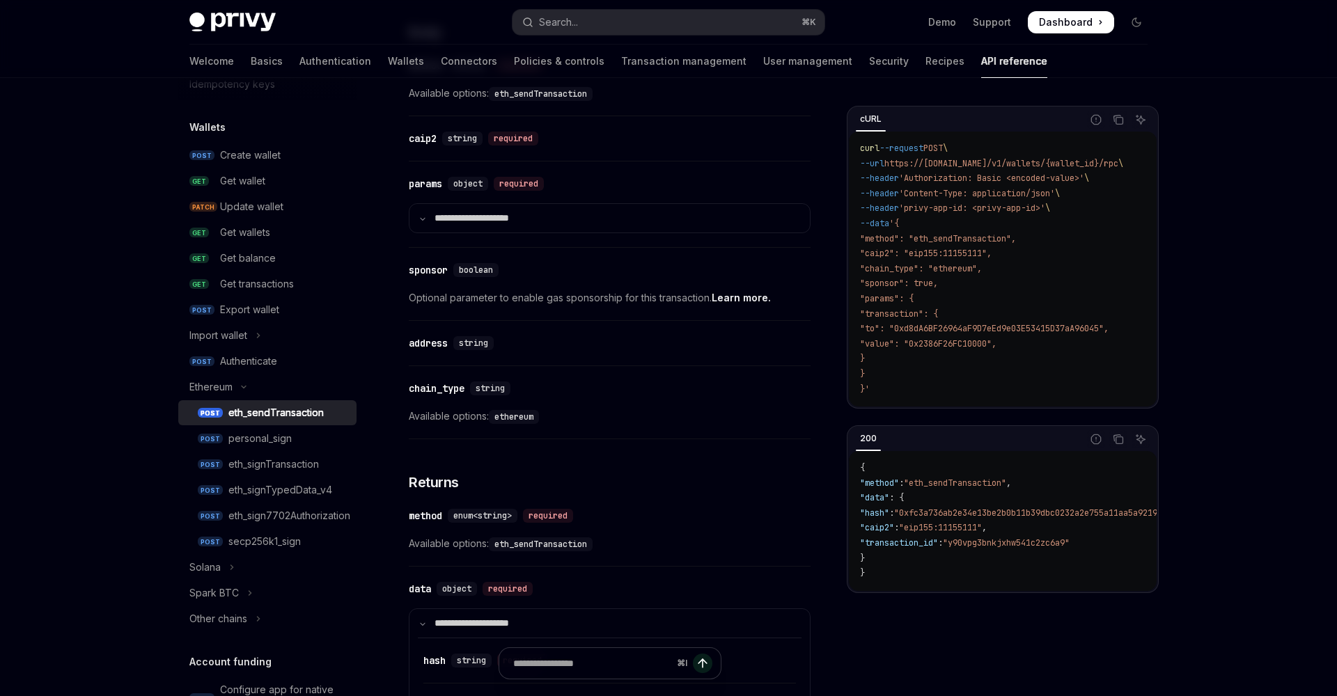
click at [955, 270] on span ""chain_type": "ethereum"," at bounding box center [921, 268] width 122 height 11
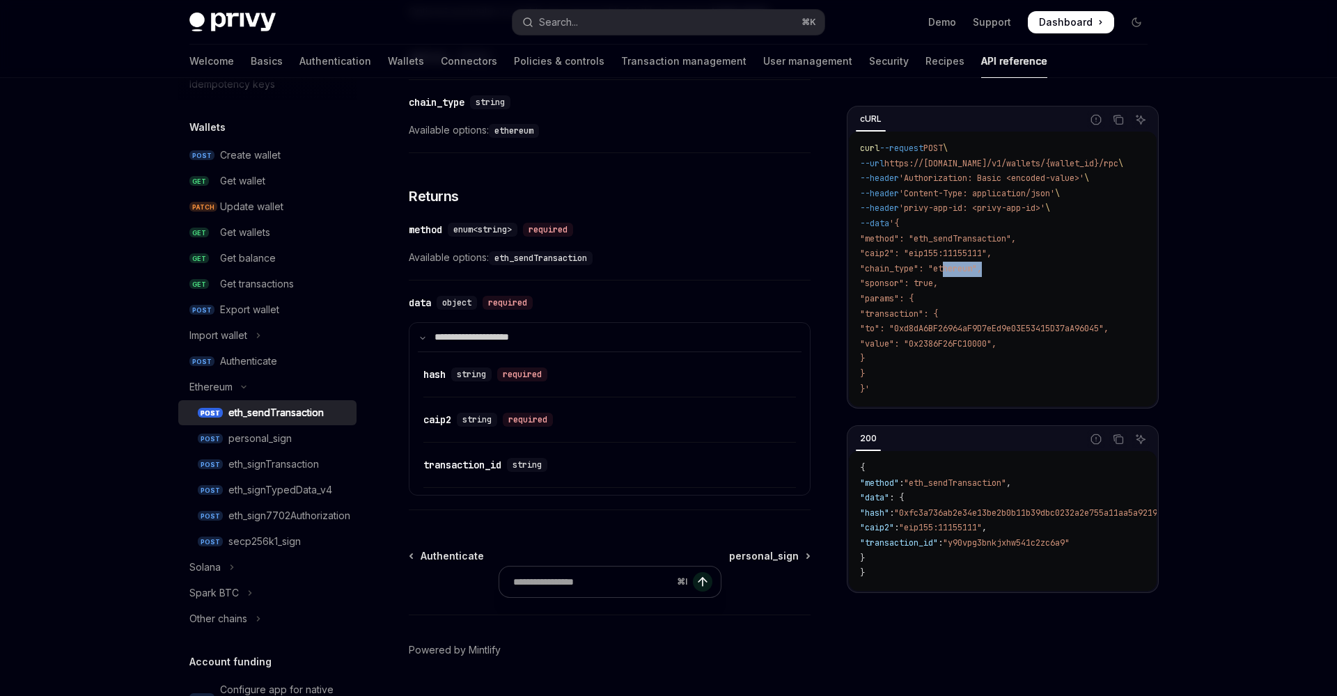
scroll to position [1013, 0]
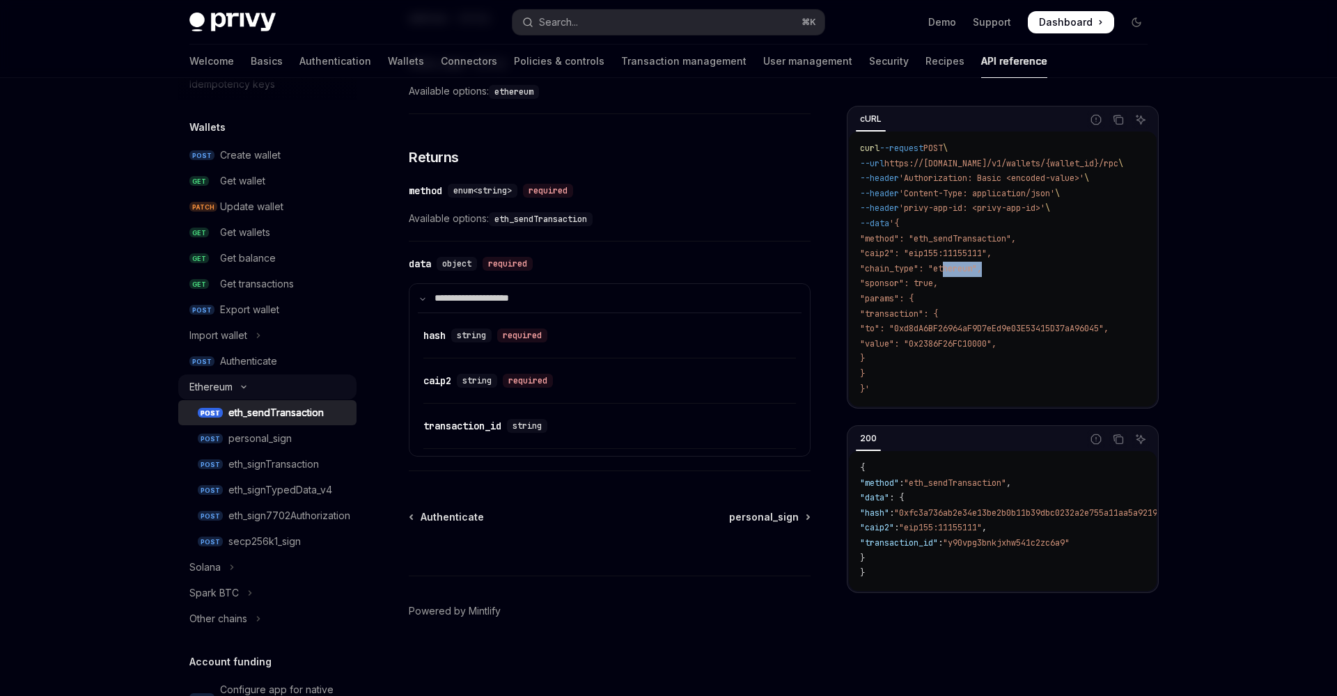
click at [242, 386] on icon "Toggle Ethereum section" at bounding box center [243, 387] width 17 height 6
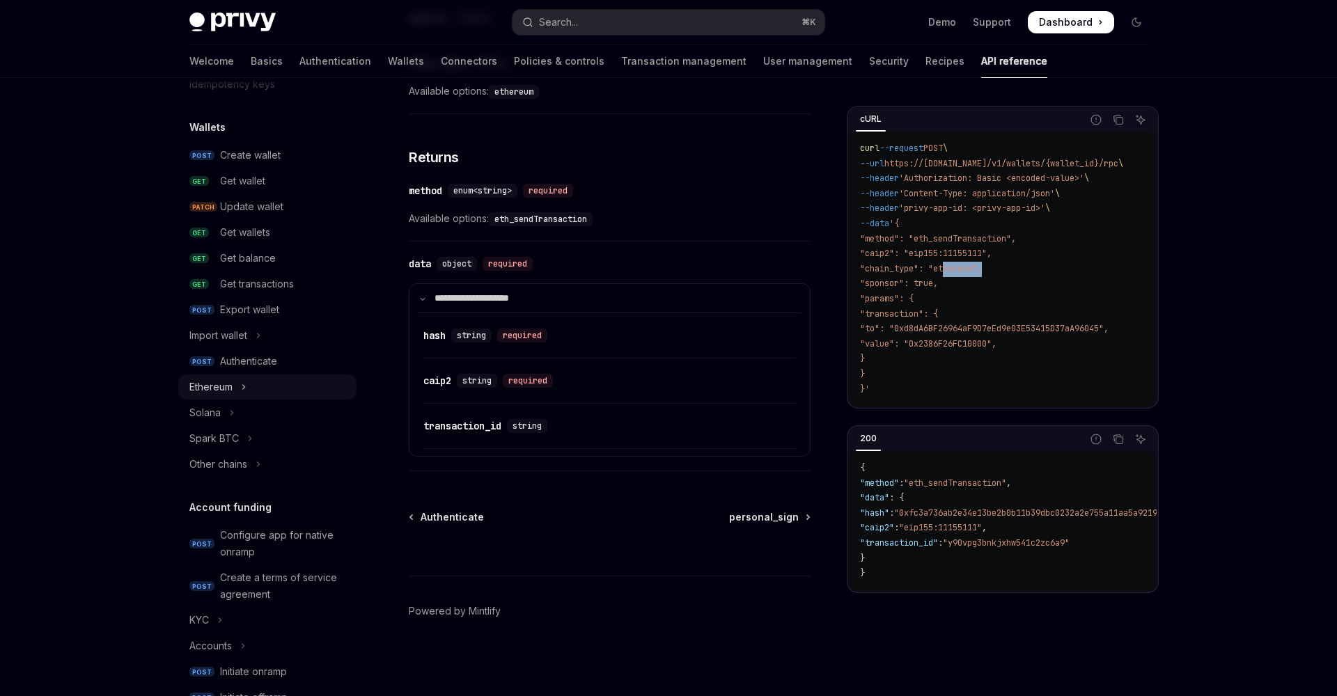
click at [242, 386] on icon "Toggle Ethereum section" at bounding box center [244, 387] width 6 height 17
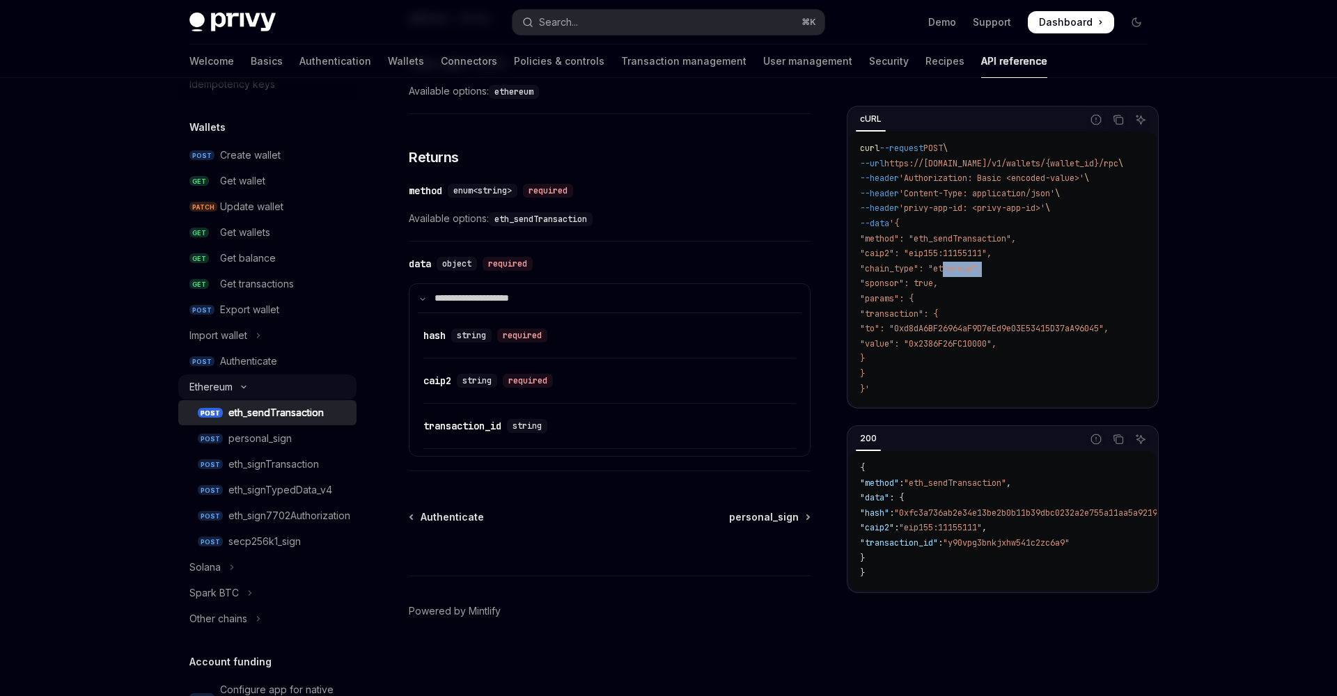
click at [242, 386] on icon "Toggle Ethereum section" at bounding box center [243, 387] width 17 height 6
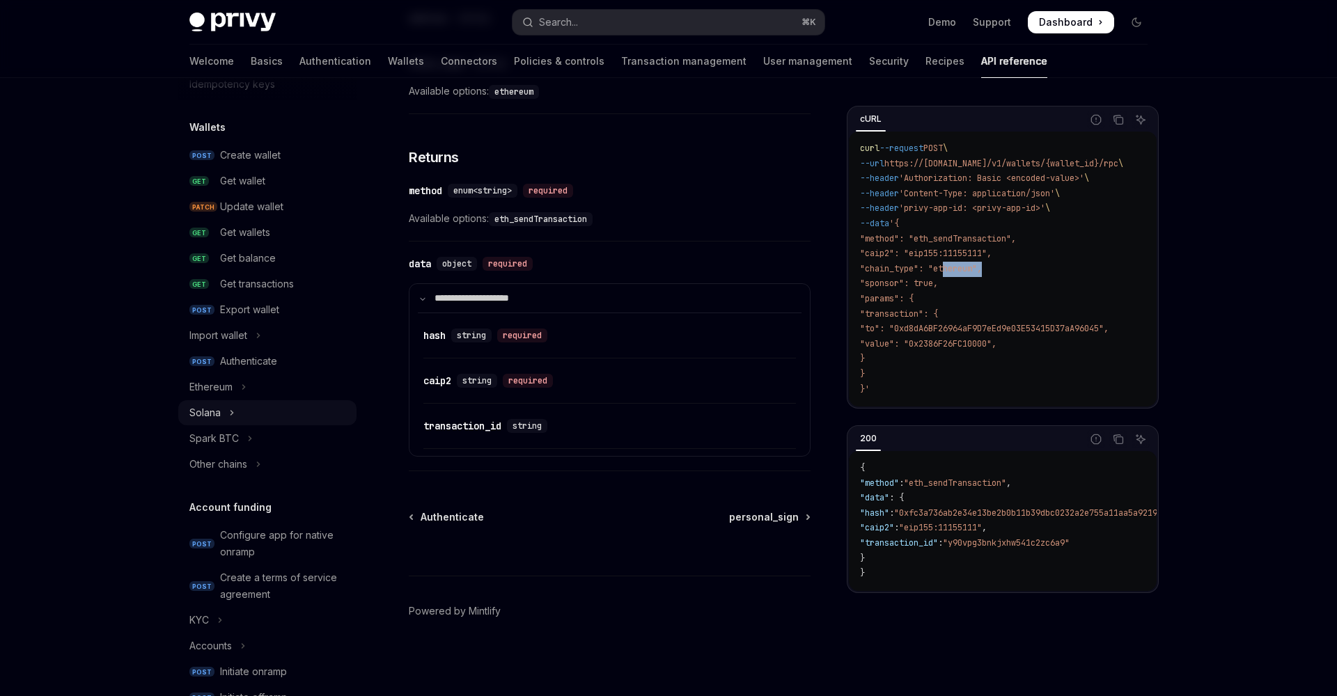
click at [231, 415] on icon "Toggle Solana section" at bounding box center [232, 413] width 2 height 4
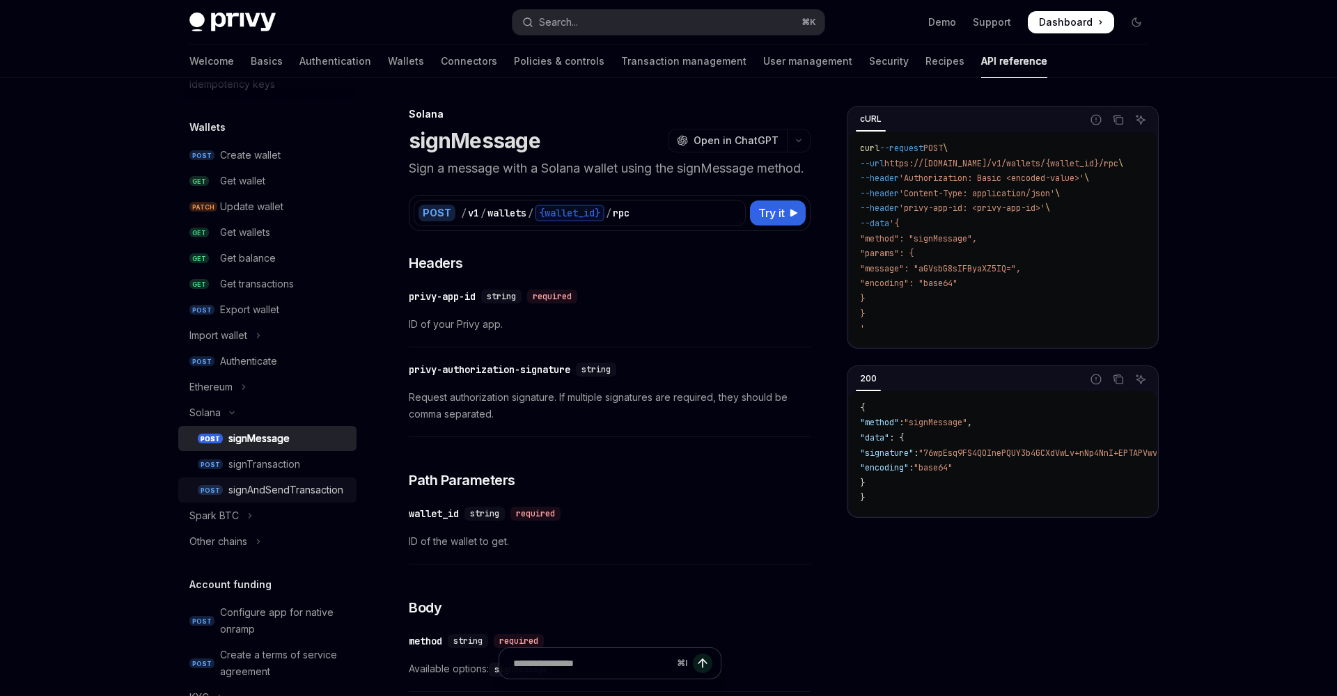
click at [292, 490] on div "signAndSendTransaction" at bounding box center [285, 490] width 115 height 17
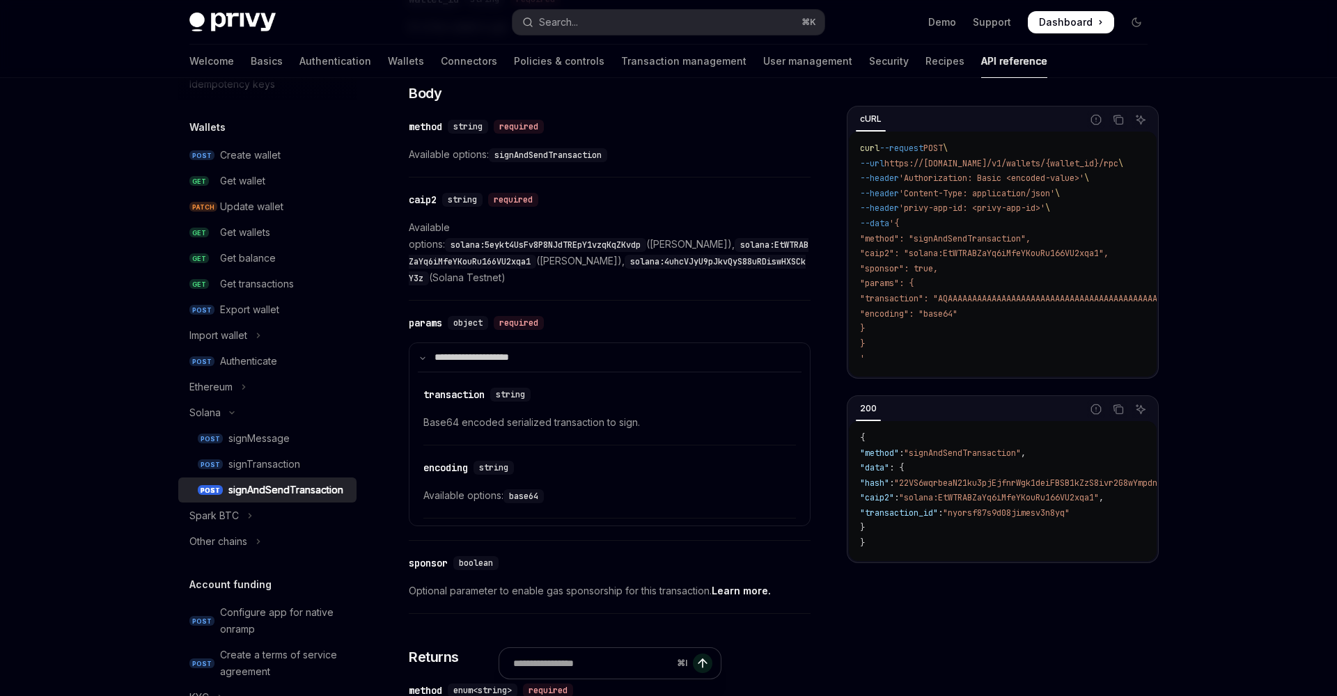
scroll to position [570, 0]
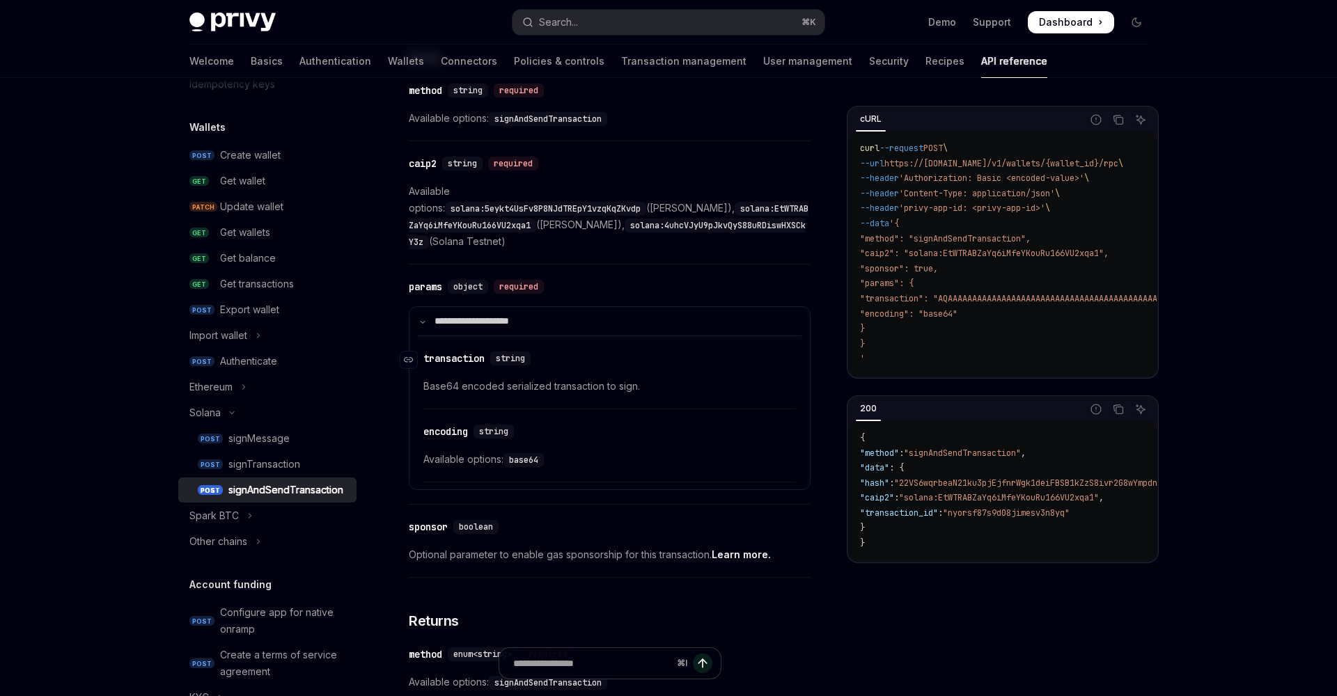
click at [459, 352] on div "transaction" at bounding box center [453, 359] width 61 height 14
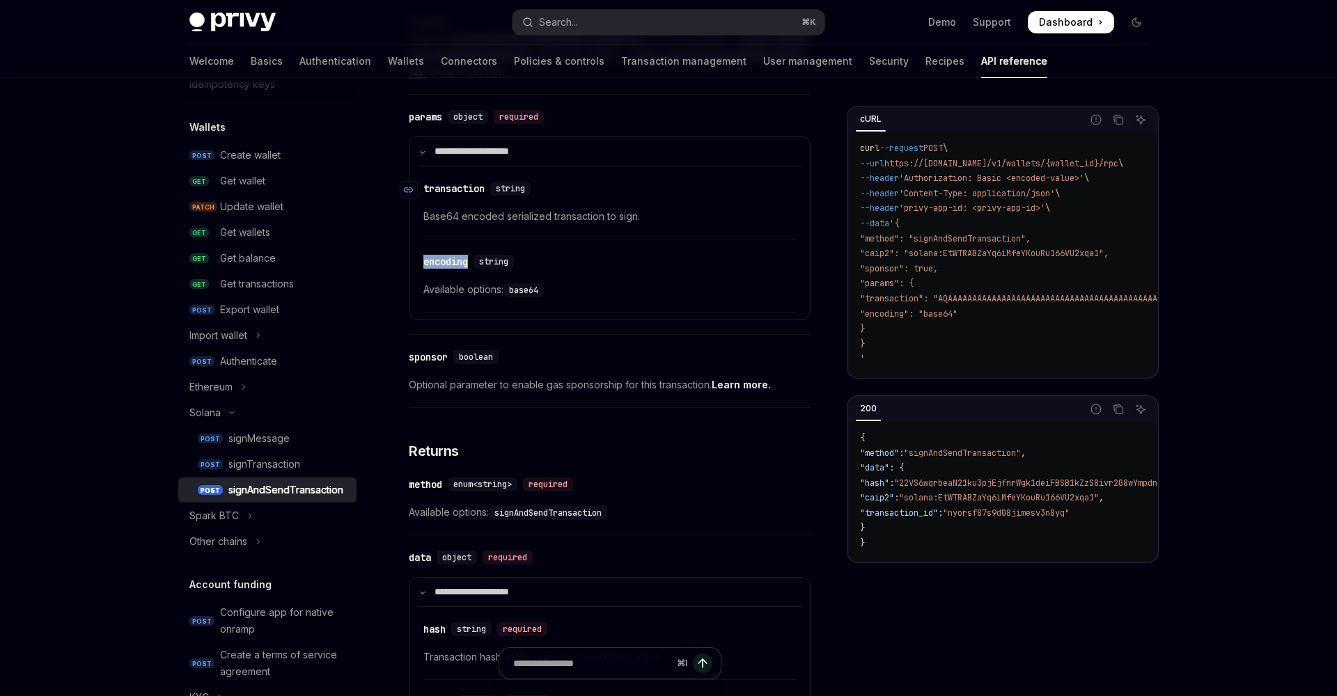
click at [459, 348] on div "**********" at bounding box center [610, 191] width 402 height 1316
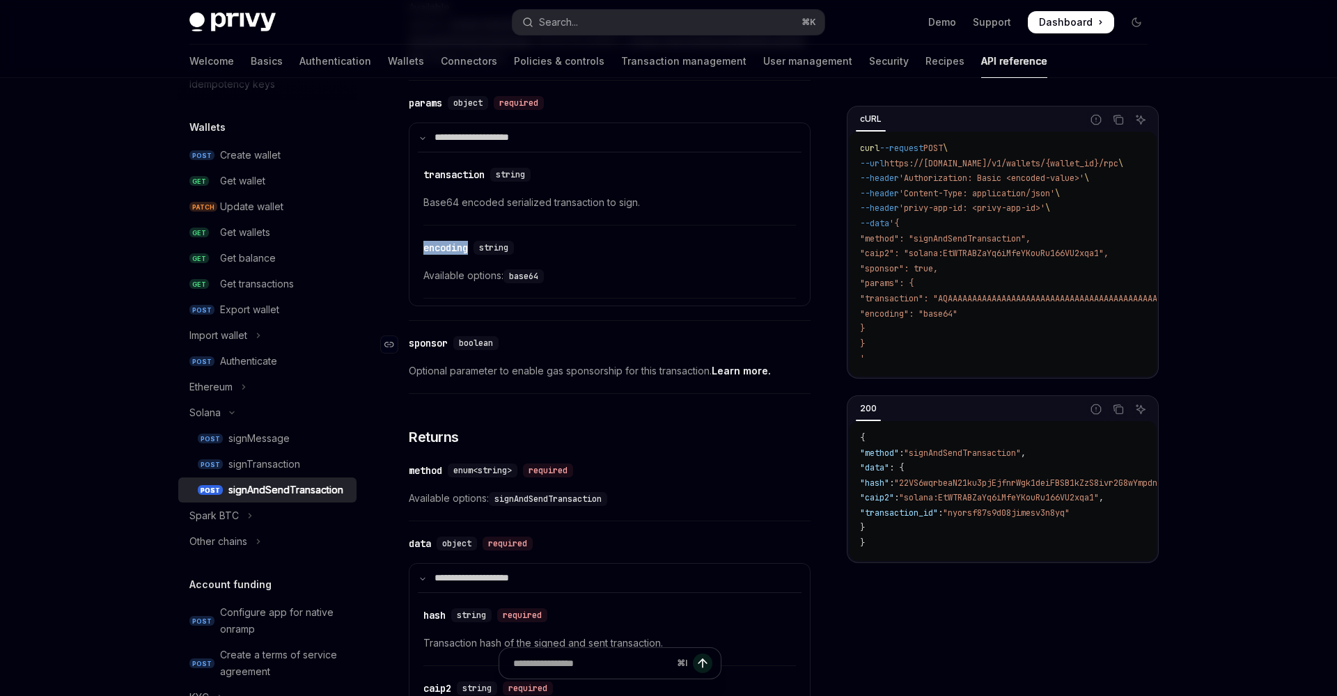
scroll to position [682, 0]
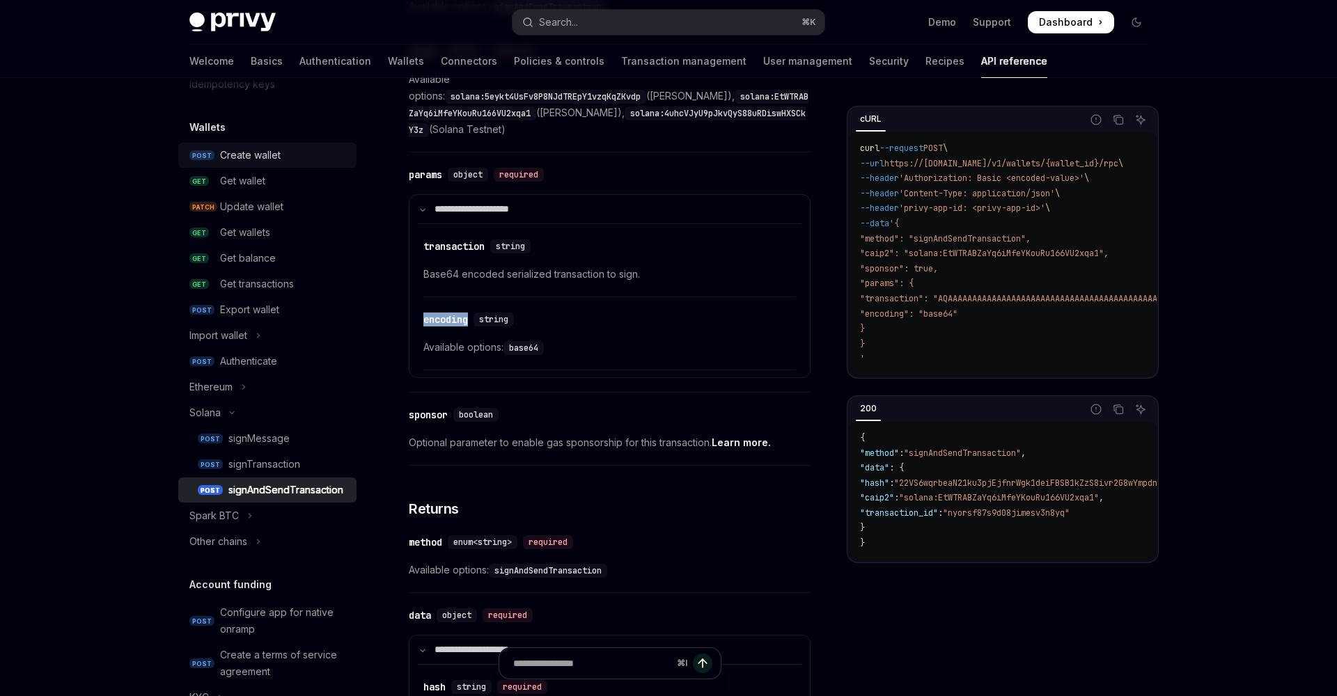
click at [235, 157] on div "Create wallet" at bounding box center [250, 155] width 61 height 17
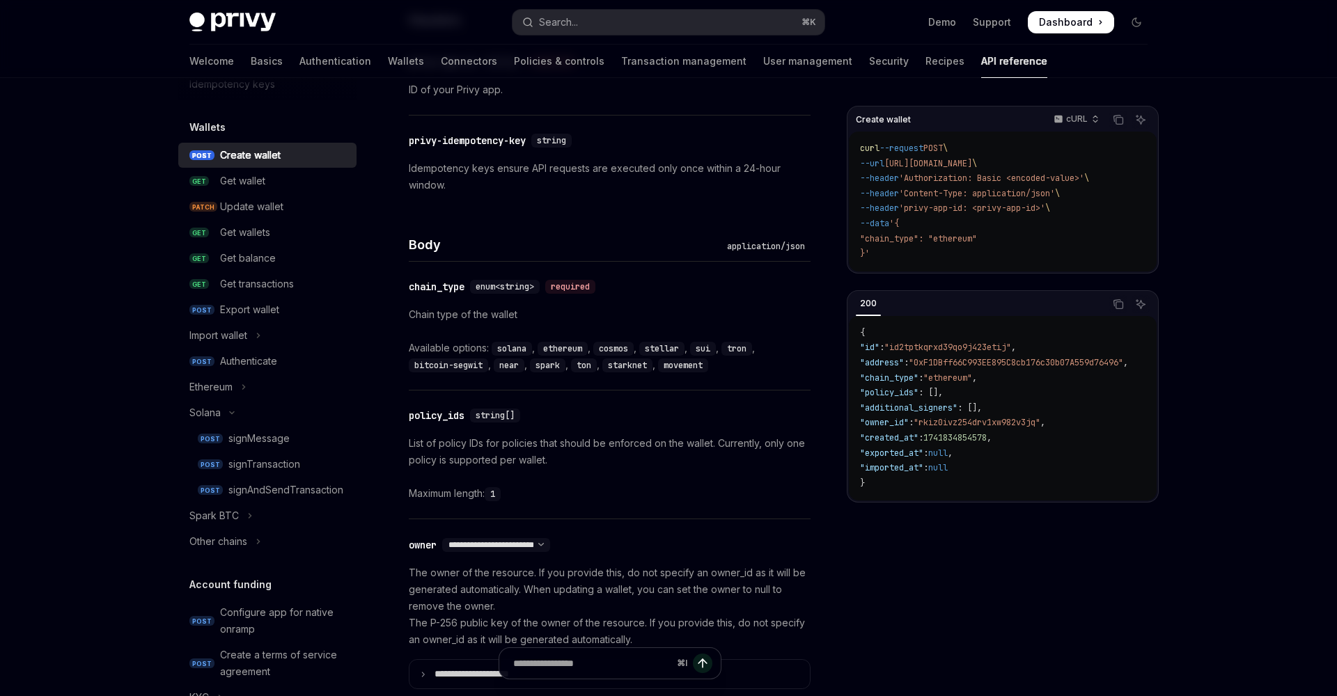
scroll to position [426, 0]
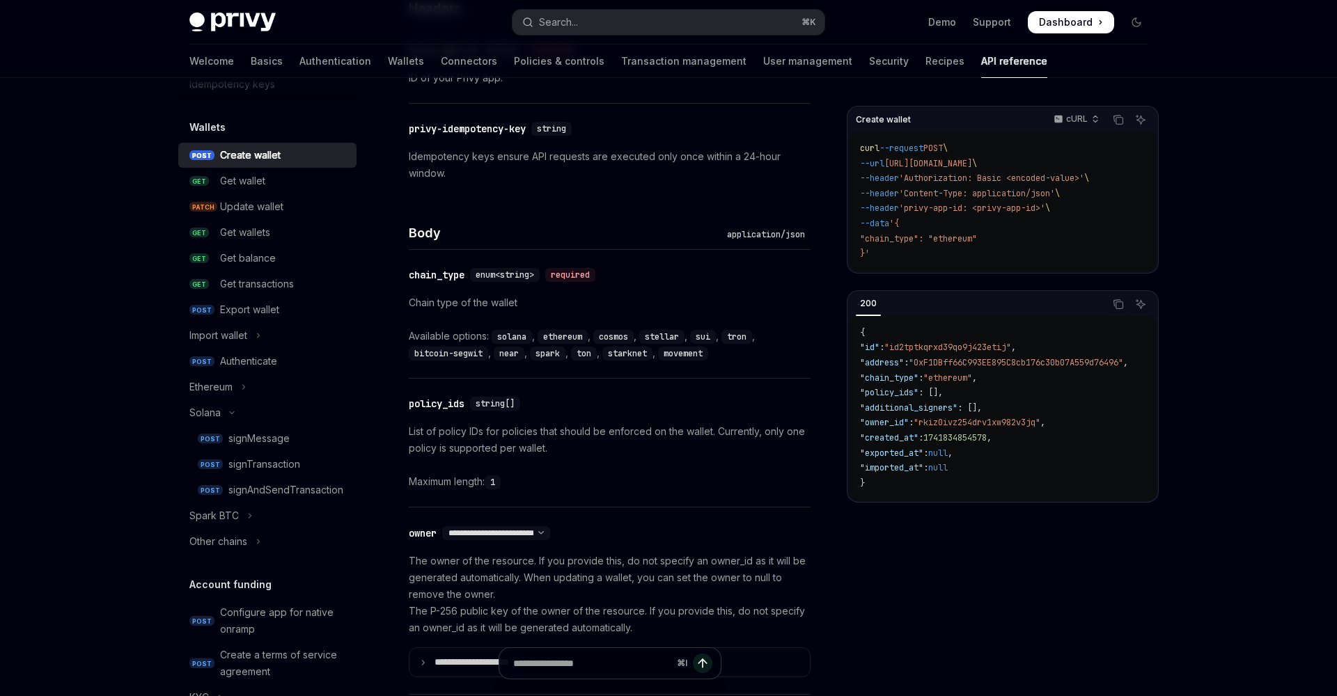
click at [562, 338] on code "ethereum" at bounding box center [563, 337] width 50 height 14
click at [293, 439] on div "signMessage" at bounding box center [288, 438] width 120 height 17
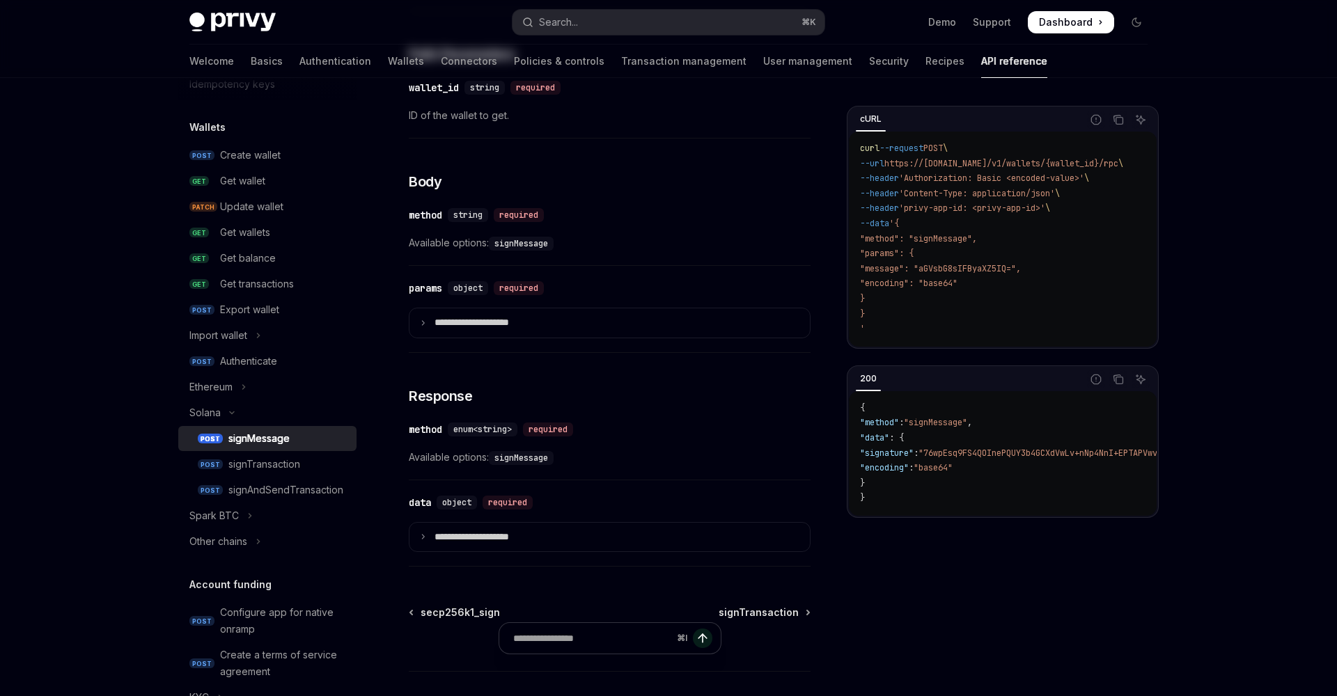
click at [272, 436] on div "signMessage" at bounding box center [258, 438] width 61 height 17
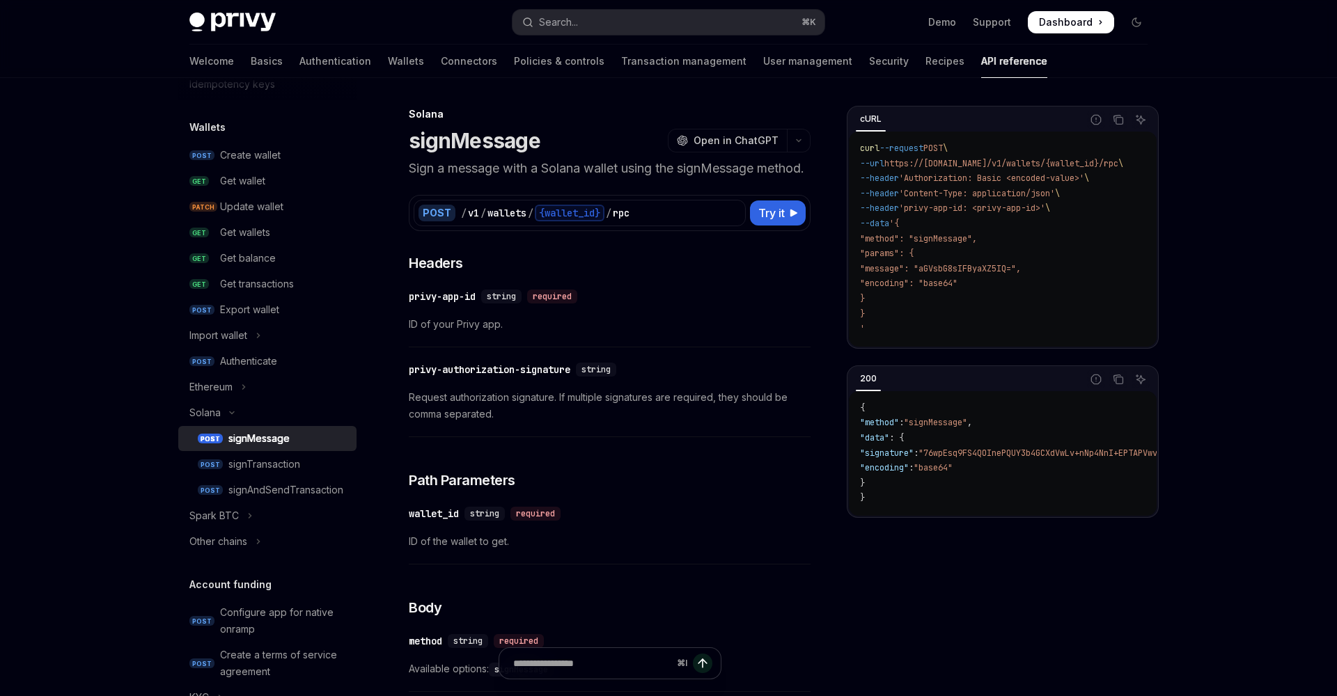
type textarea "*"
click at [671, 24] on button "Search... ⌘ K" at bounding box center [669, 22] width 312 height 25
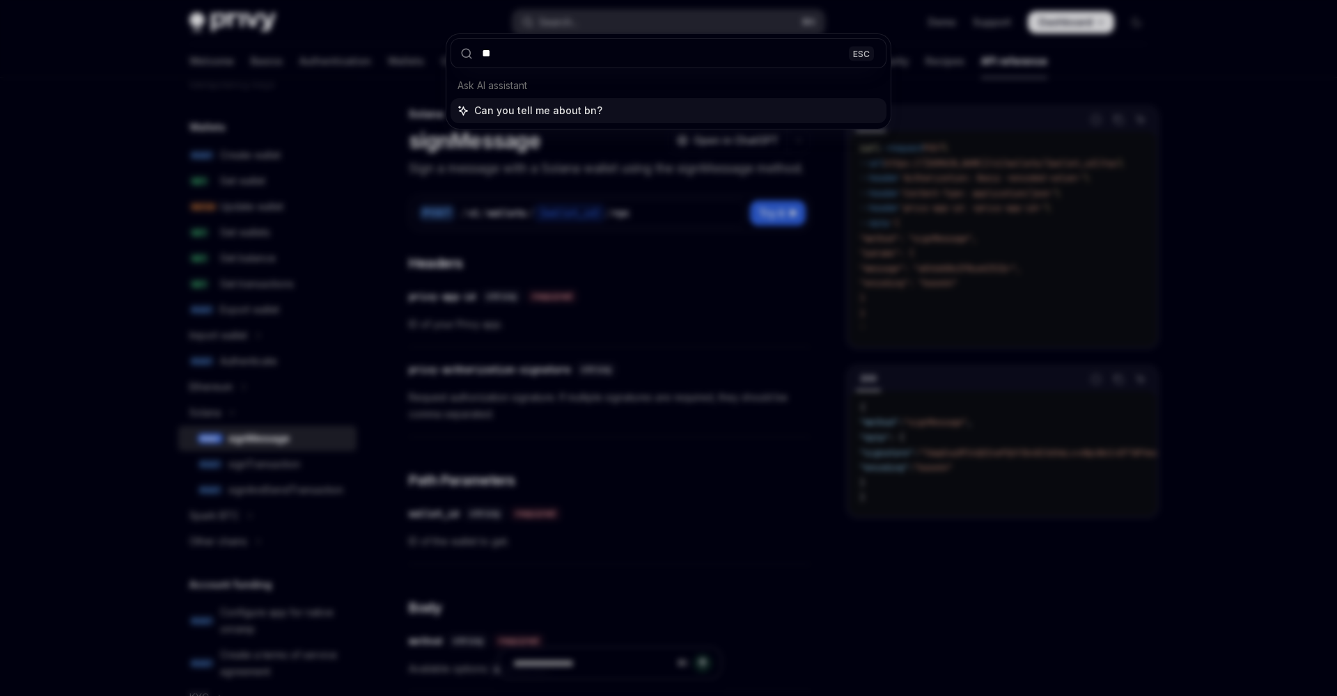
type input "***"
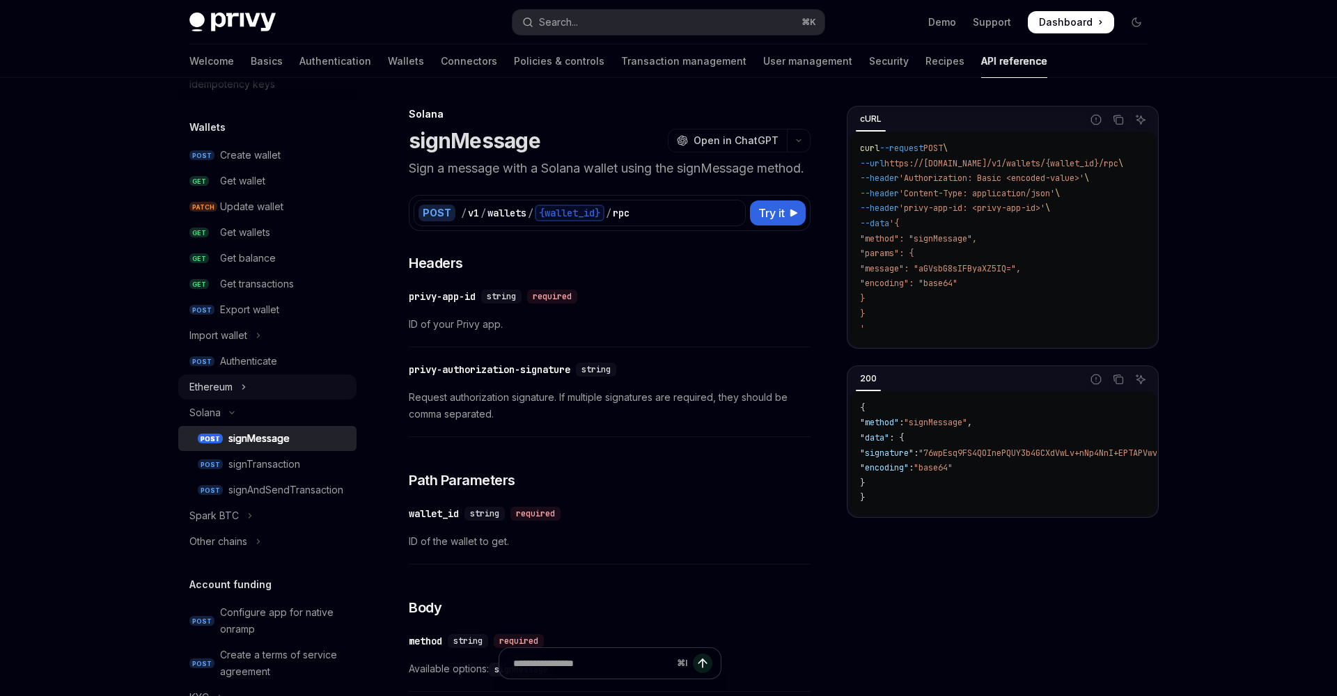
click at [251, 391] on button "Ethereum" at bounding box center [267, 387] width 178 height 25
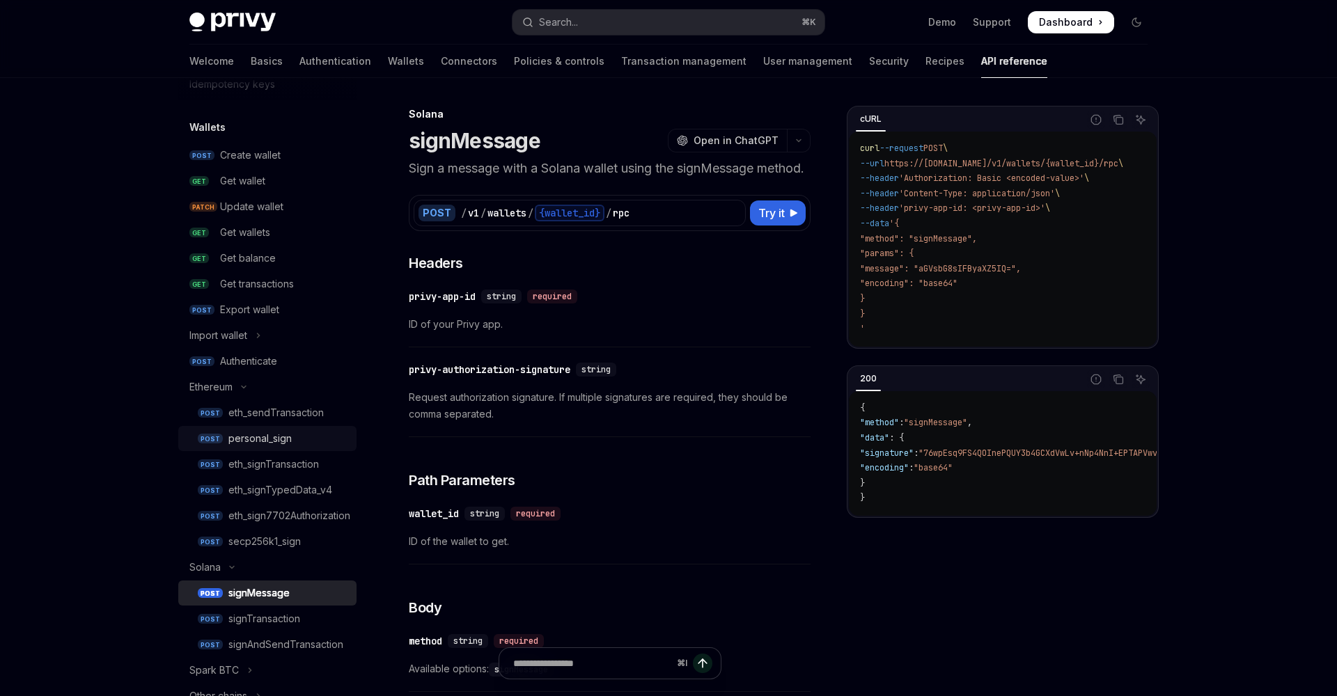
type textarea "*"
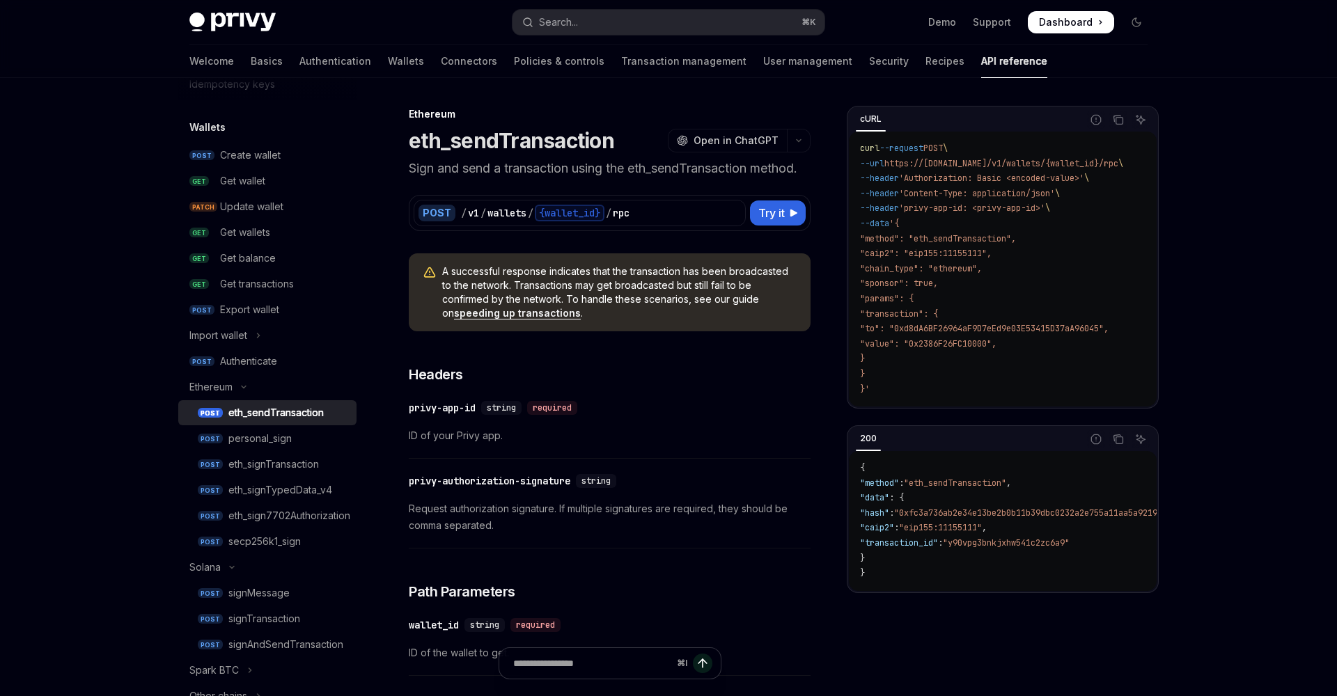
click at [969, 249] on span ""caip2": "eip155:11155111"," at bounding box center [926, 253] width 132 height 11
click at [923, 248] on span ""caip2": "eip155:11155111"," at bounding box center [926, 253] width 132 height 11
